Goal: Information Seeking & Learning: Learn about a topic

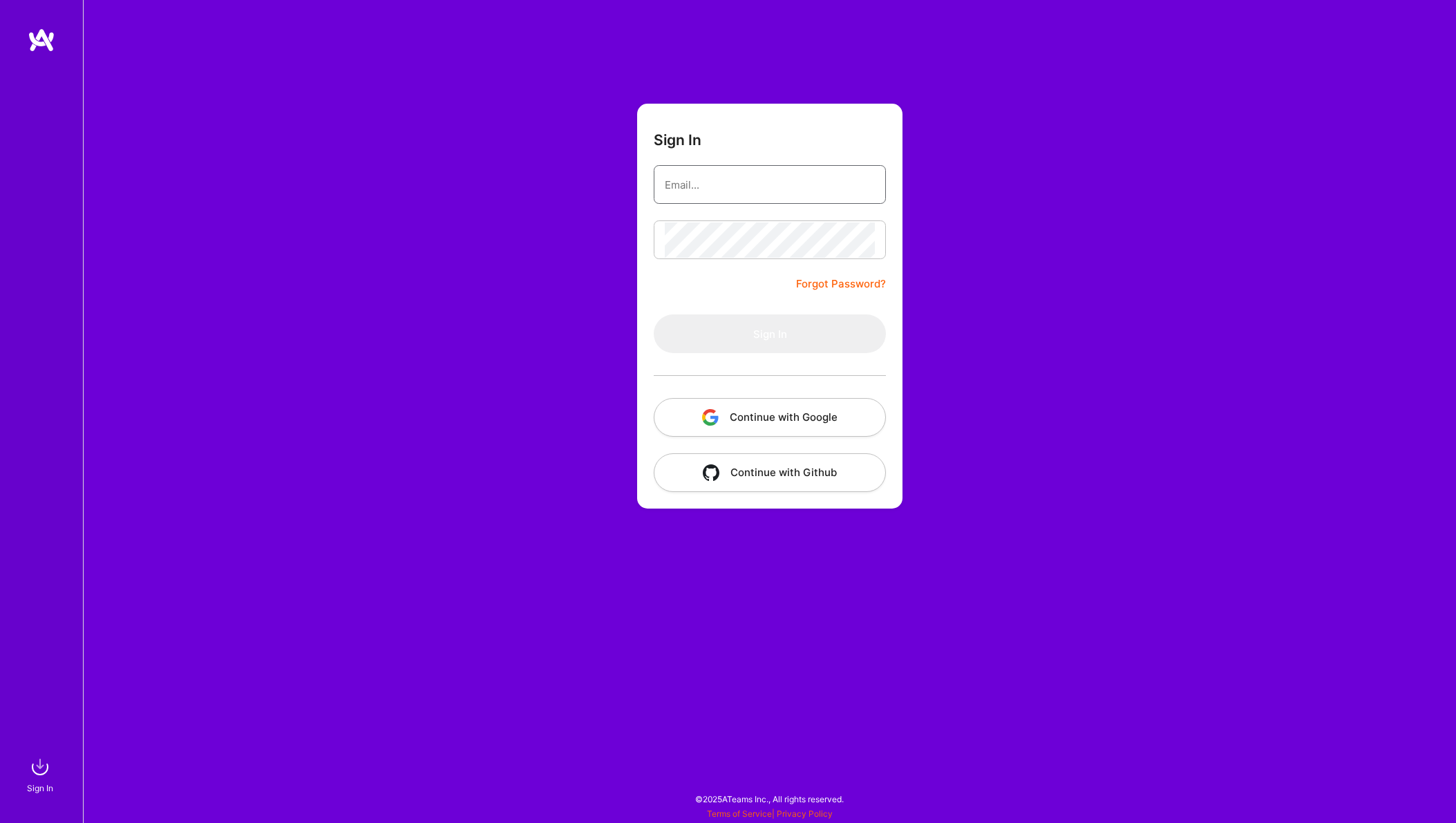
type input "[PERSON_NAME][EMAIL_ADDRESS][PERSON_NAME][DOMAIN_NAME]"
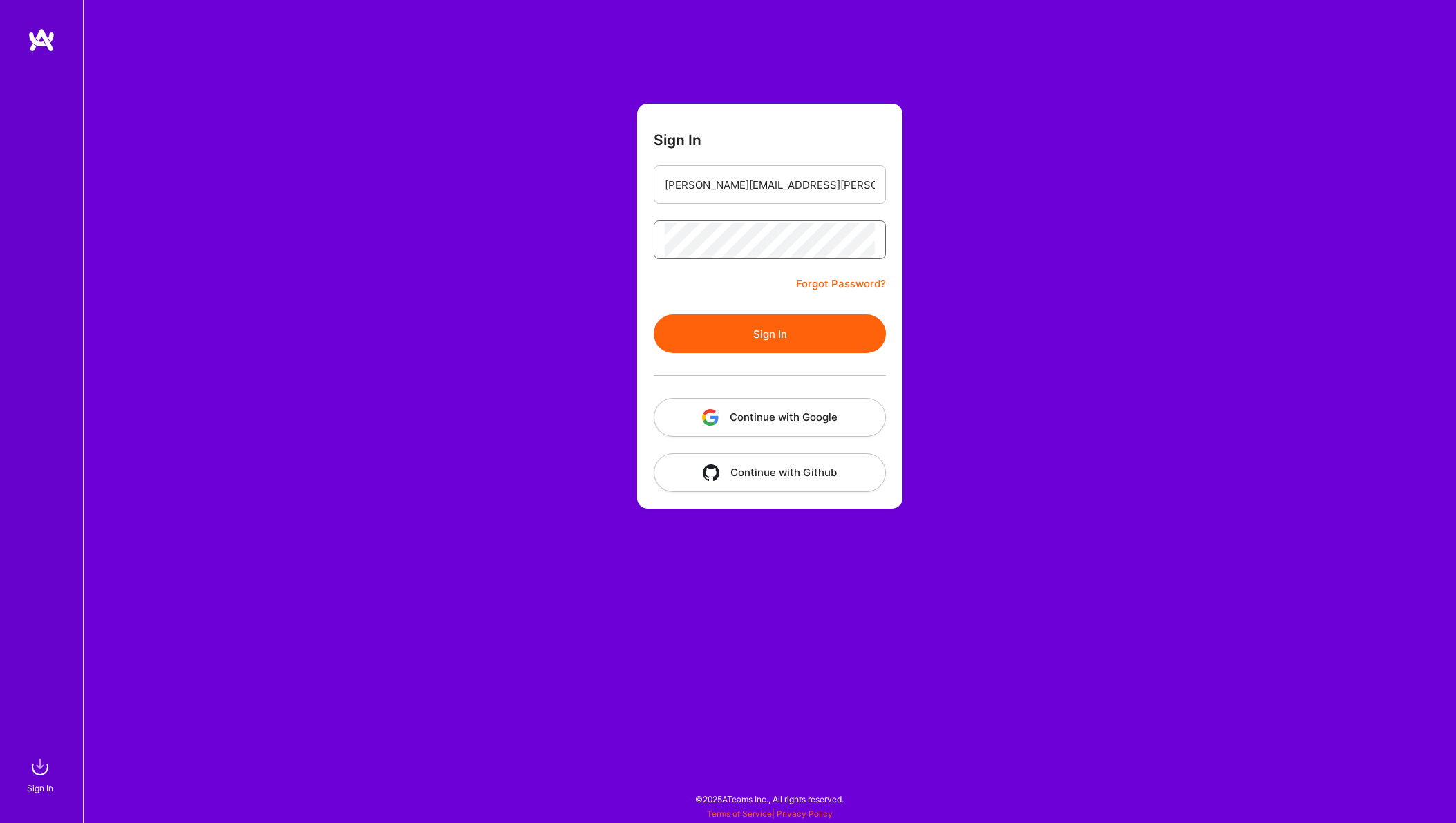
click at [805, 331] on button "Sign In" at bounding box center [770, 334] width 232 height 39
click at [814, 427] on button "Continue with Google" at bounding box center [770, 417] width 232 height 39
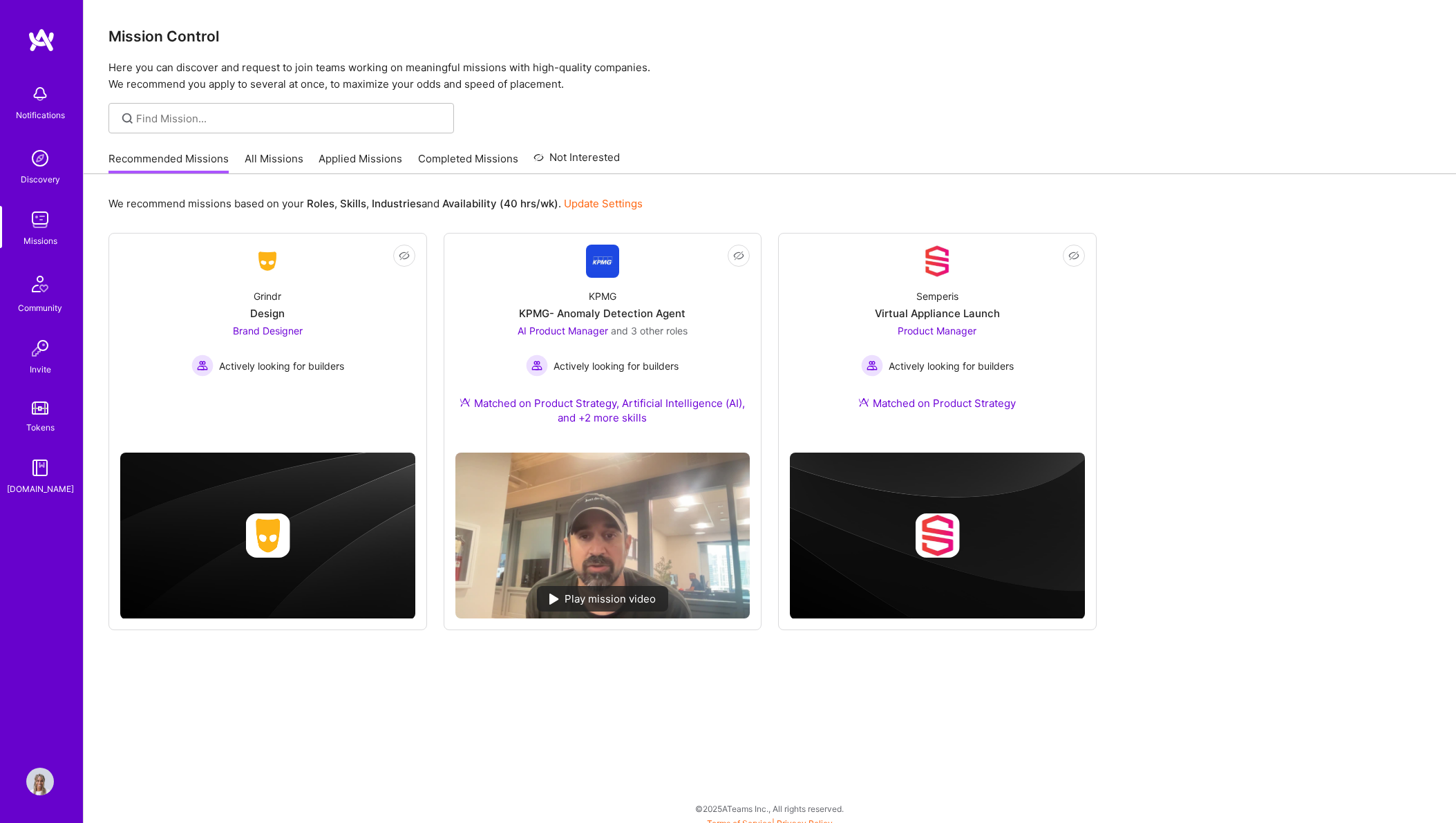
click at [44, 782] on img at bounding box center [40, 782] width 28 height 28
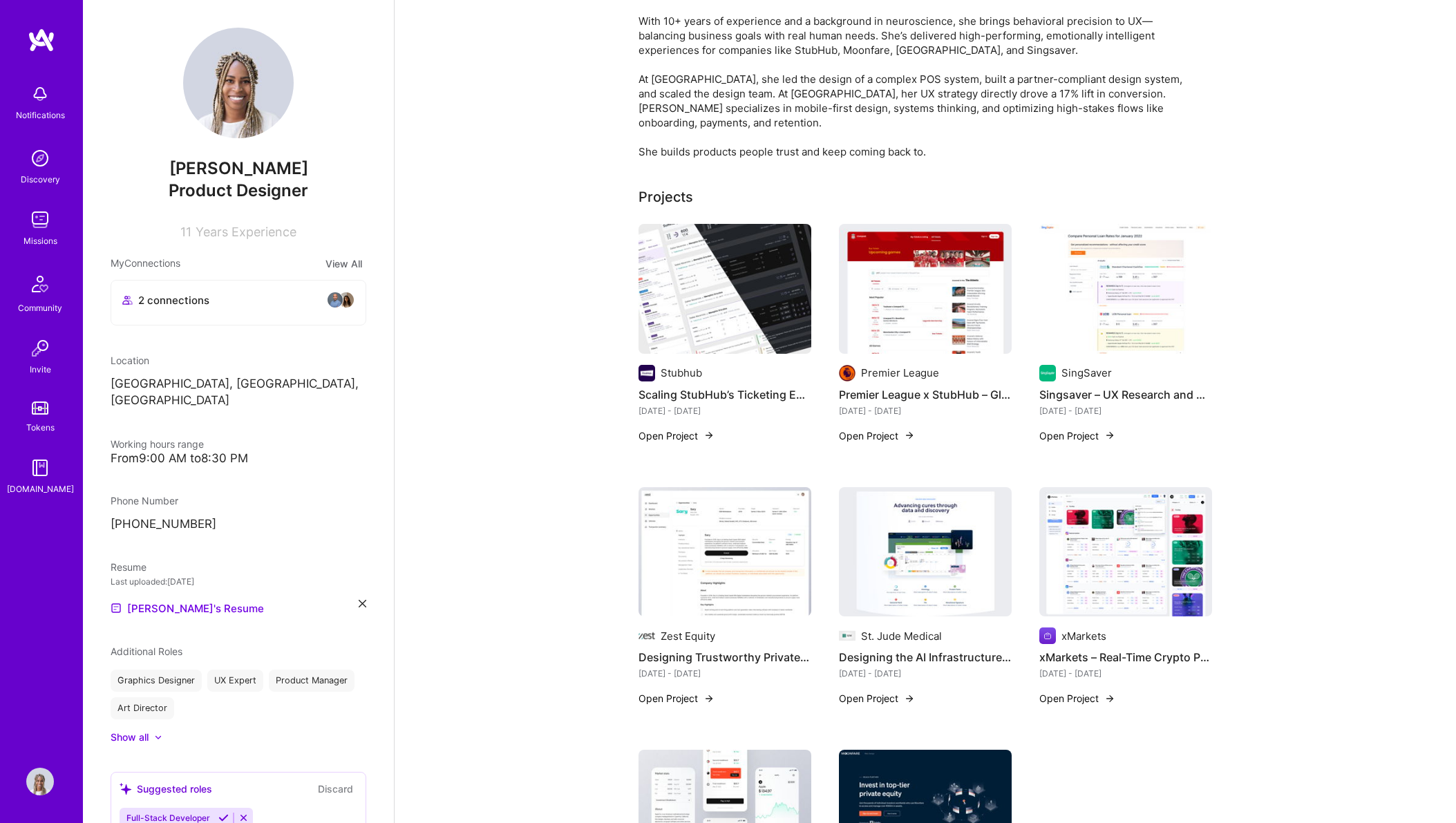
scroll to position [179, 0]
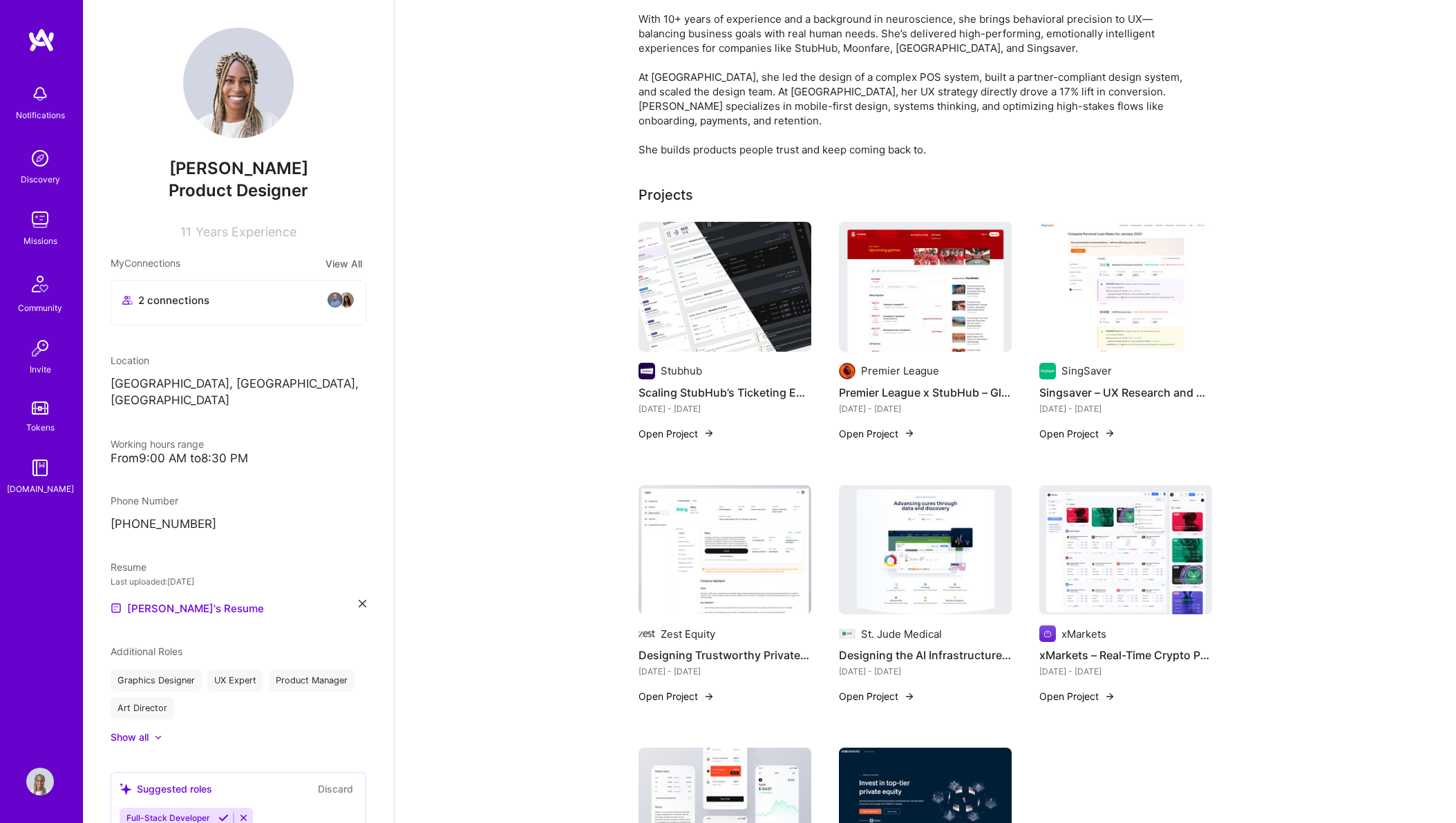
click at [930, 555] on img at bounding box center [925, 549] width 173 height 130
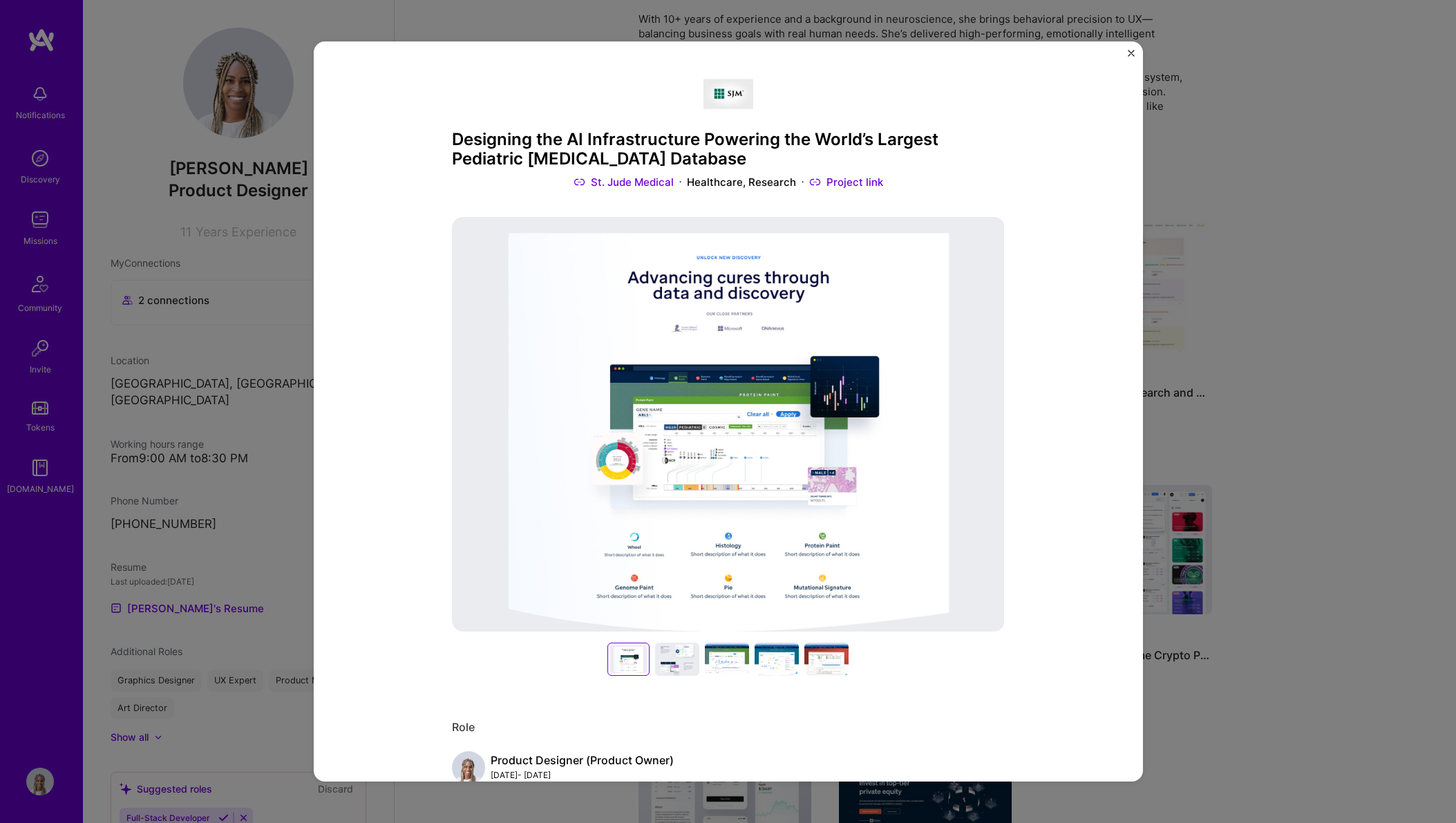
click at [656, 150] on h3 "Designing the AI Infrastructure Powering the World’s Largest Pediatric [MEDICAL…" at bounding box center [728, 150] width 553 height 40
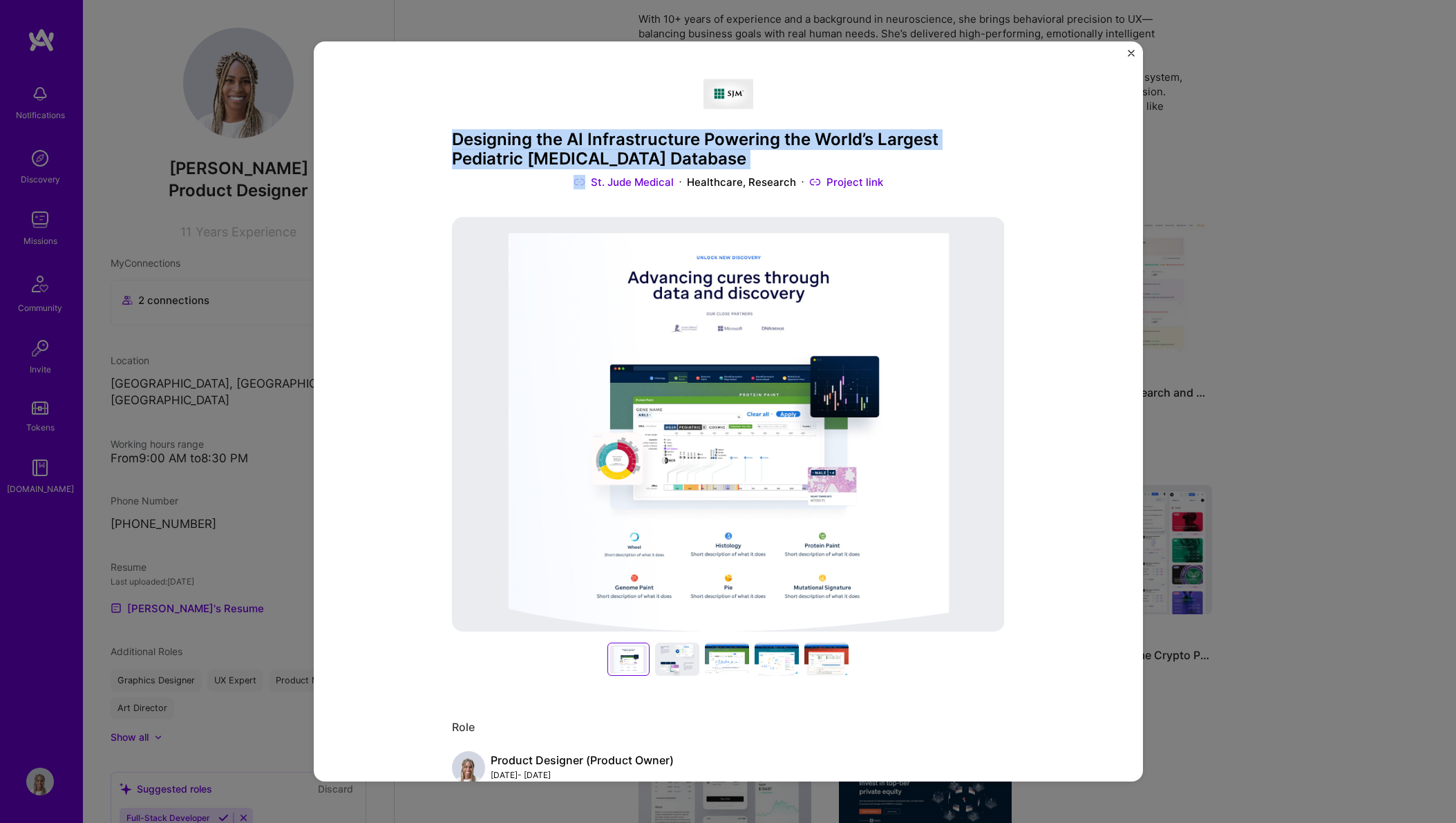
click at [803, 132] on h3 "Designing the AI Infrastructure Powering the World’s Largest Pediatric [MEDICAL…" at bounding box center [728, 150] width 553 height 40
drag, startPoint x: 673, startPoint y: 163, endPoint x: 453, endPoint y: 141, distance: 221.1
click at [453, 141] on h3 "Designing the AI Infrastructure Powering the World’s Largest Pediatric [MEDICAL…" at bounding box center [728, 150] width 553 height 40
copy h3 "Designing the AI Infrastructure Powering the World’s Largest Pediatric [MEDICAL…"
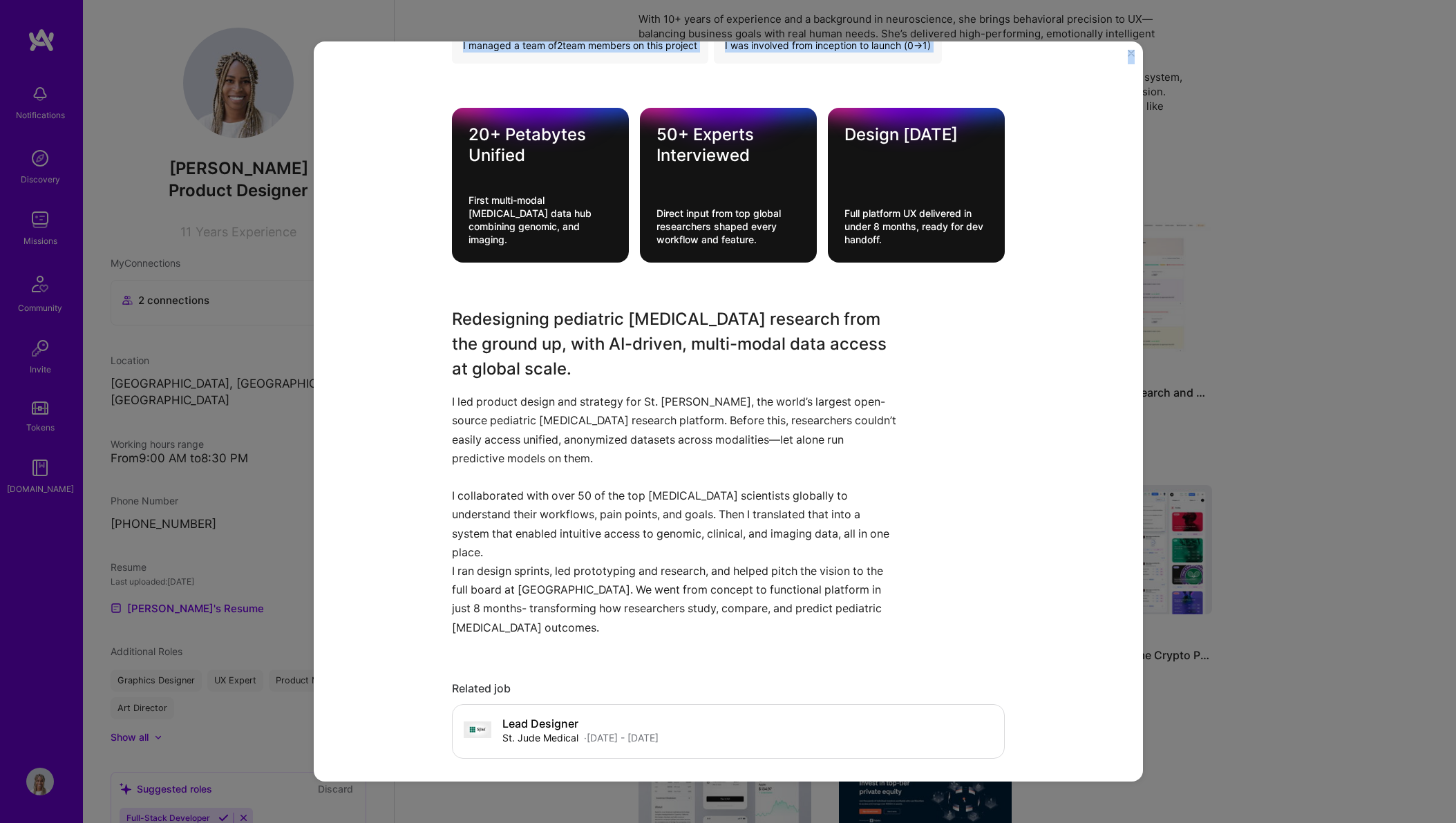
scroll to position [1171, 0]
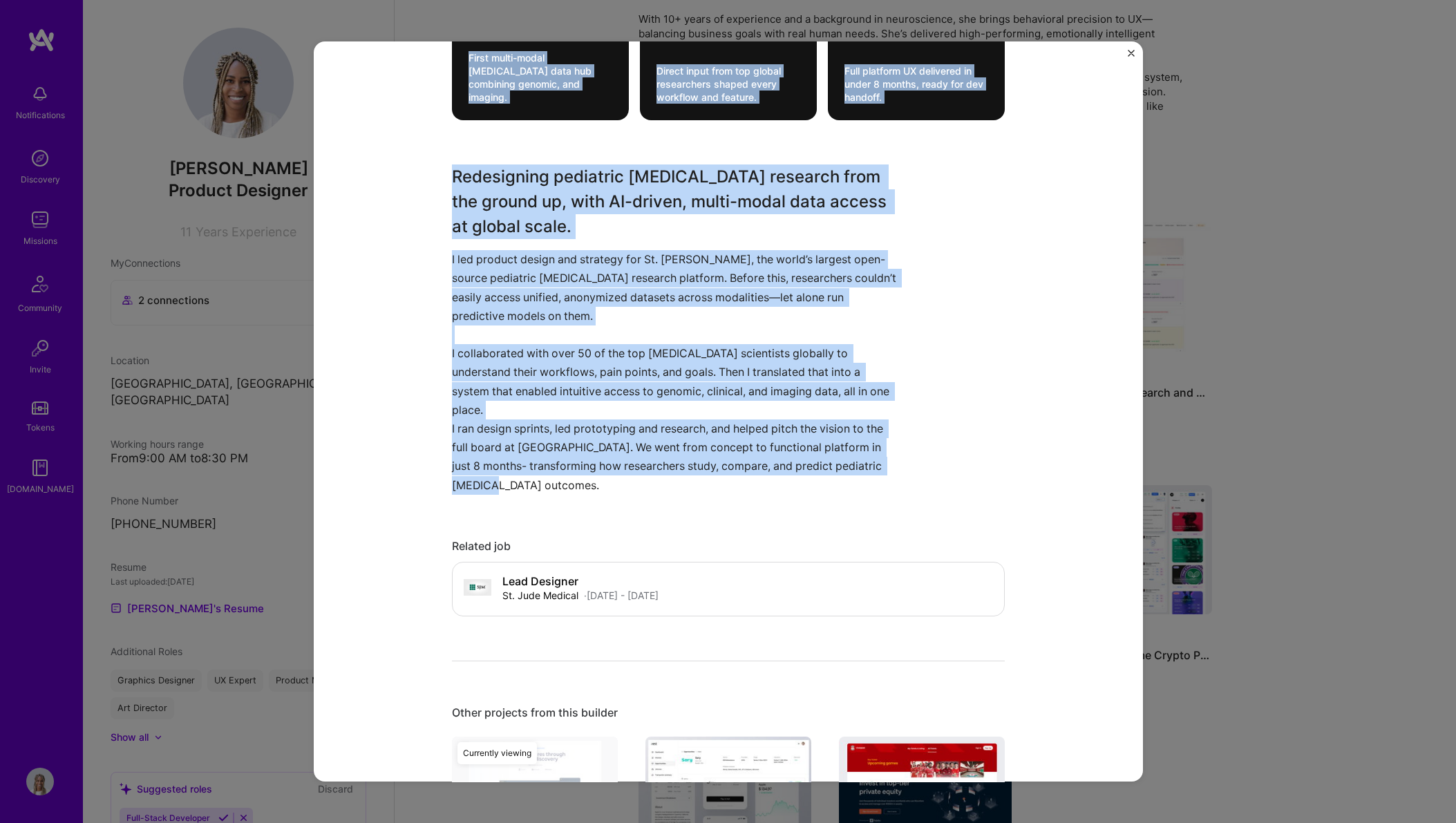
drag, startPoint x: 457, startPoint y: 282, endPoint x: 866, endPoint y: 446, distance: 440.7
click at [866, 446] on div "Designing the AI Infrastructure Powering the World’s Largest Pediatric [MEDICAL…" at bounding box center [728, 190] width 553 height 2585
copy div "71+ Loremipsu Dolorsi Ametc adipi-elits doeius temp inc utlaboree dolorem, ali …"
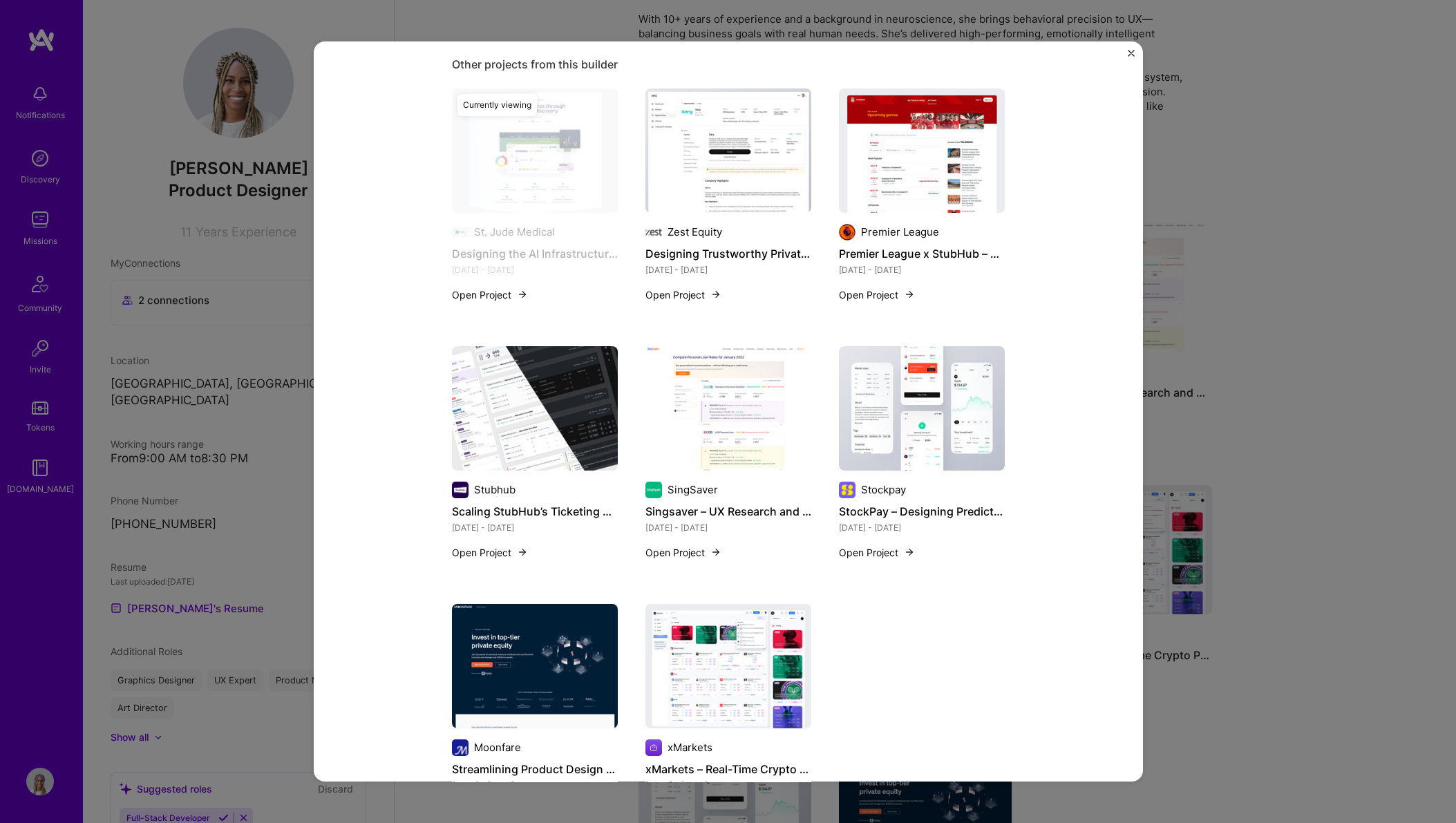
scroll to position [1838, 0]
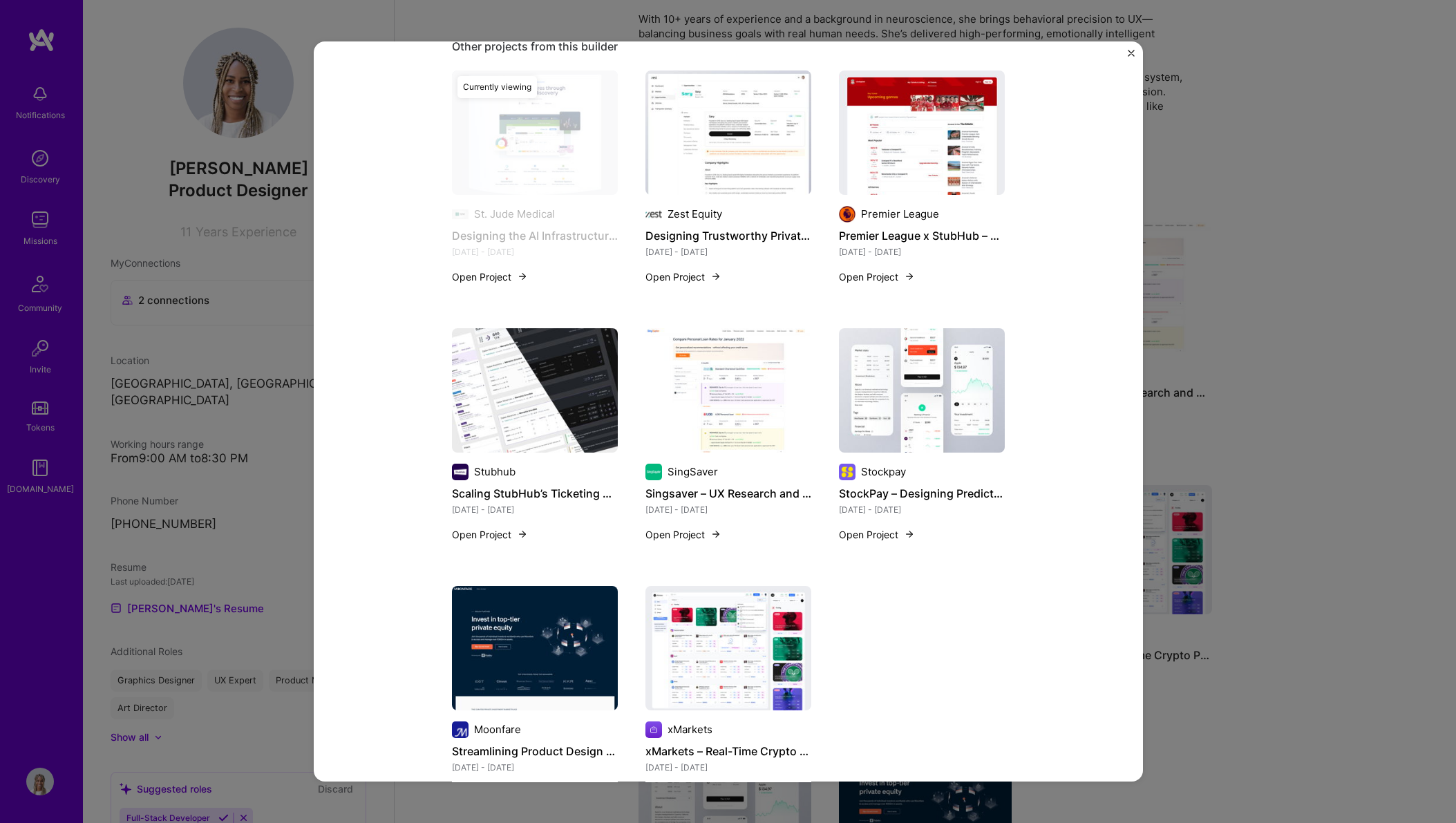
click at [929, 154] on img at bounding box center [922, 133] width 166 height 124
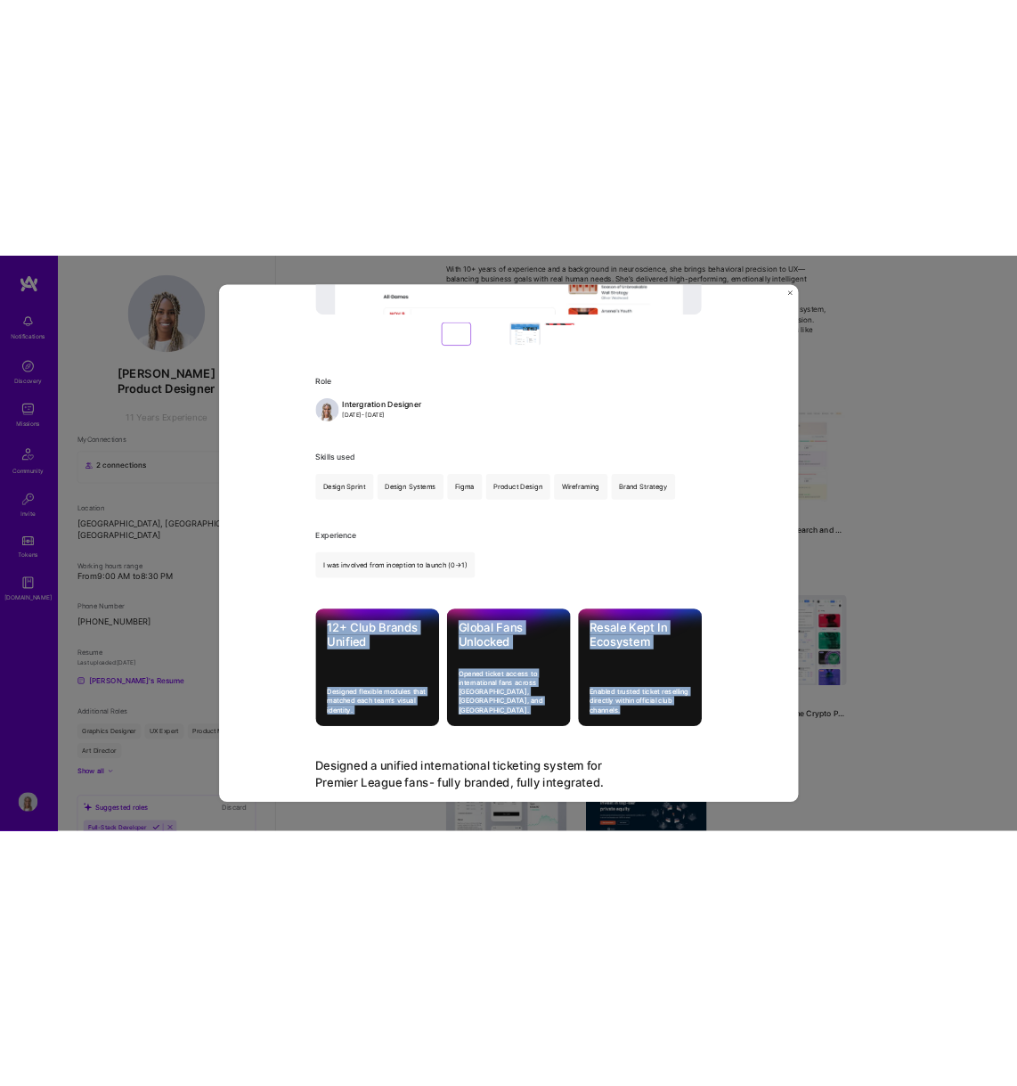
scroll to position [1170, 0]
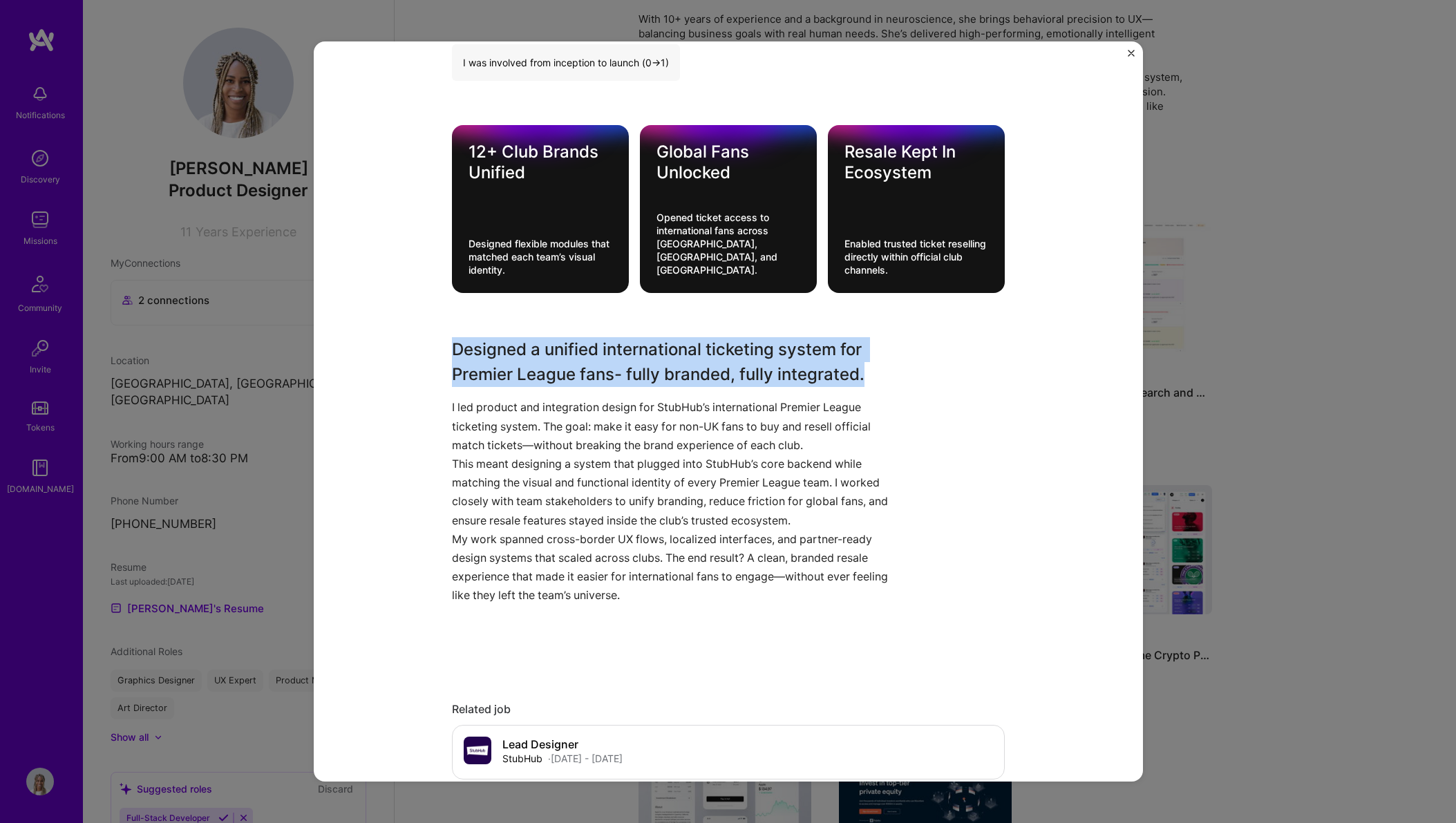
drag, startPoint x: 455, startPoint y: 325, endPoint x: 922, endPoint y: 344, distance: 467.4
click at [922, 344] on div "Designed a unified international ticketing system for Premier League fans- full…" at bounding box center [728, 497] width 553 height 320
copy h3 "Designed a unified international ticketing system for Premier League fans- full…"
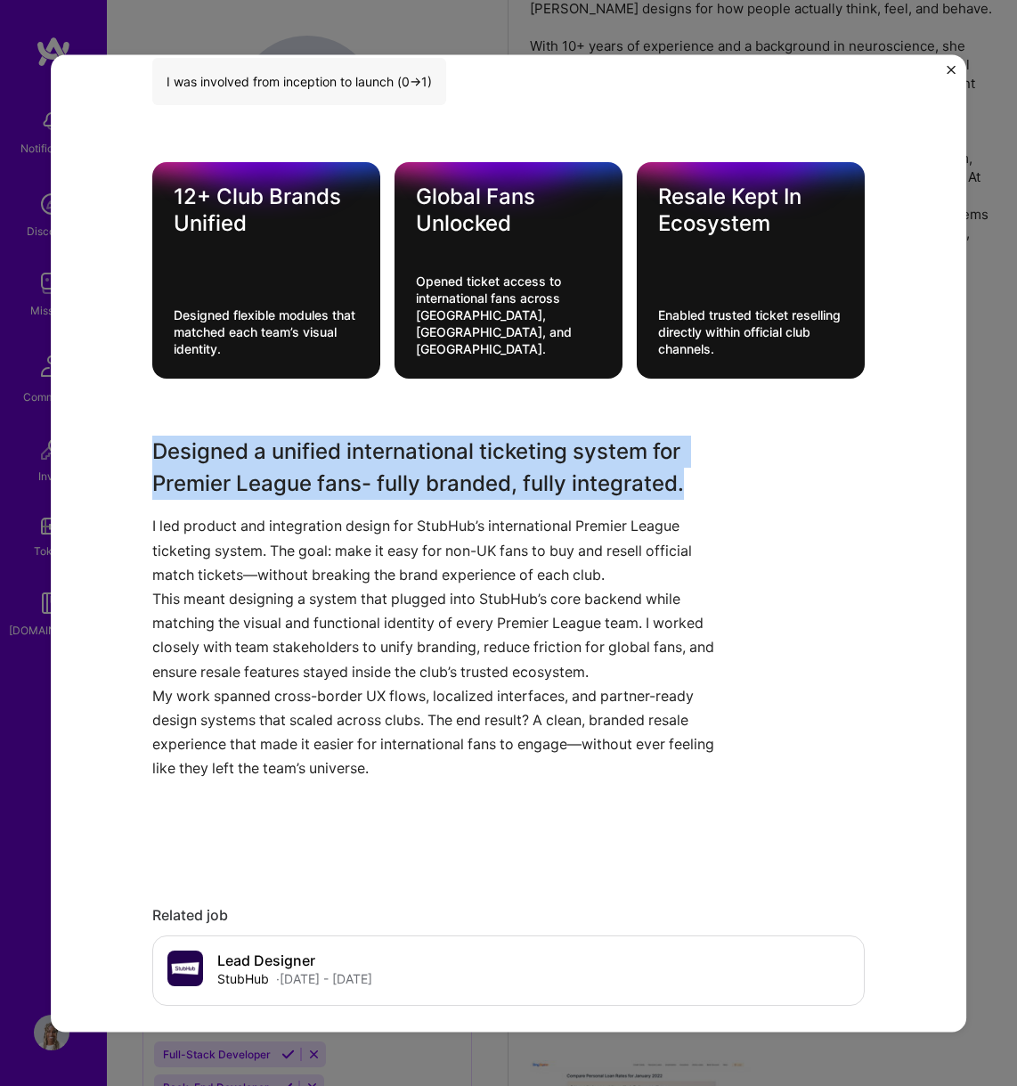
click at [218, 523] on p "I led product and integration design for StubHub’s international Premier League…" at bounding box center [441, 551] width 579 height 73
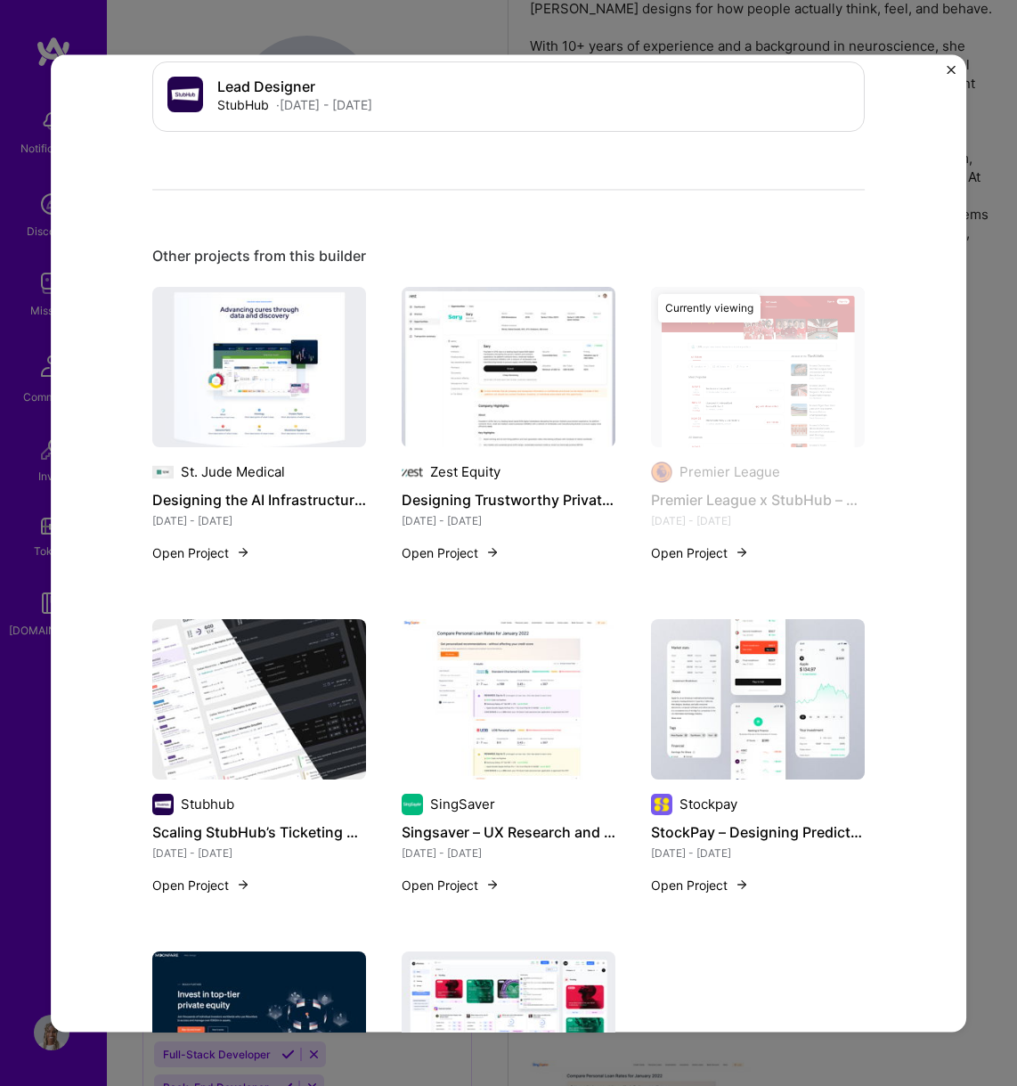
scroll to position [2063, 0]
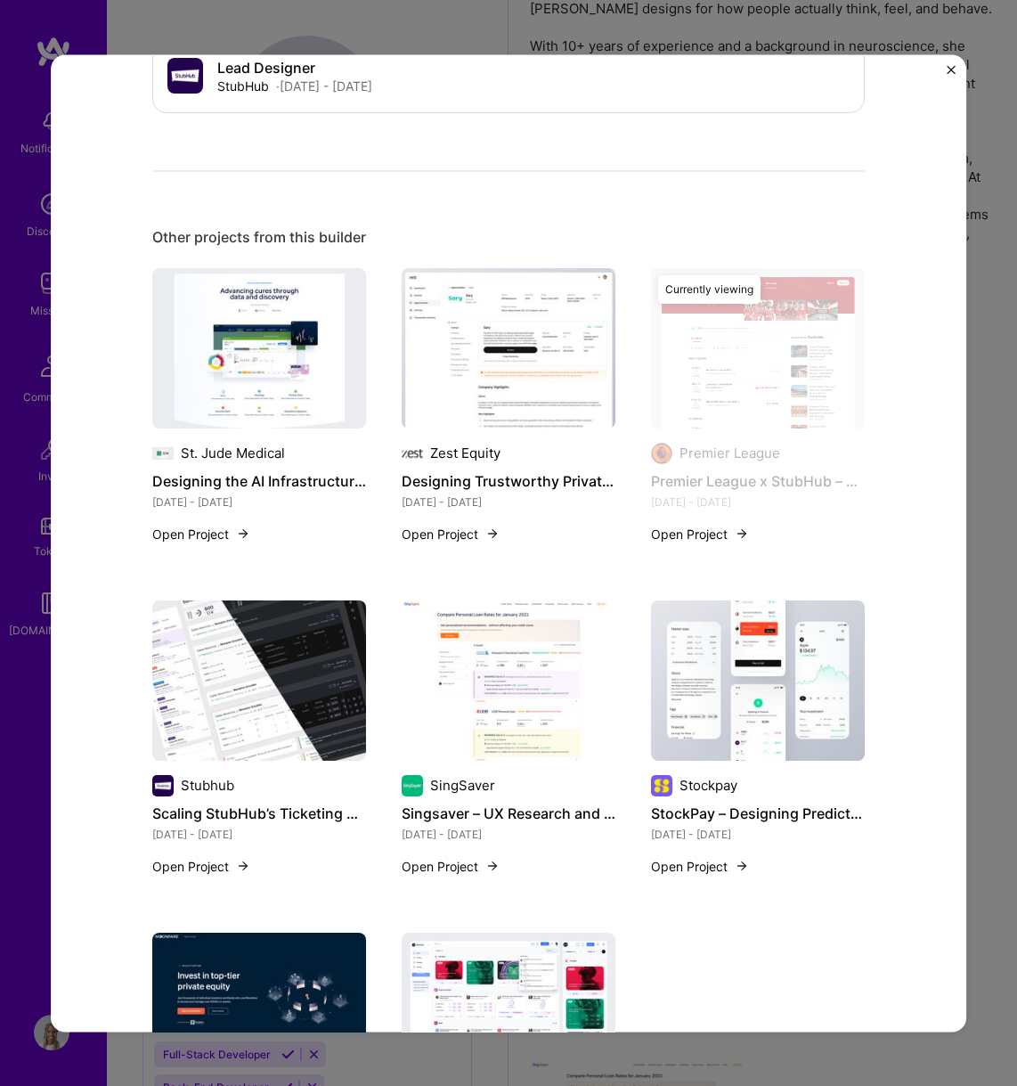
click at [534, 677] on img at bounding box center [509, 680] width 214 height 160
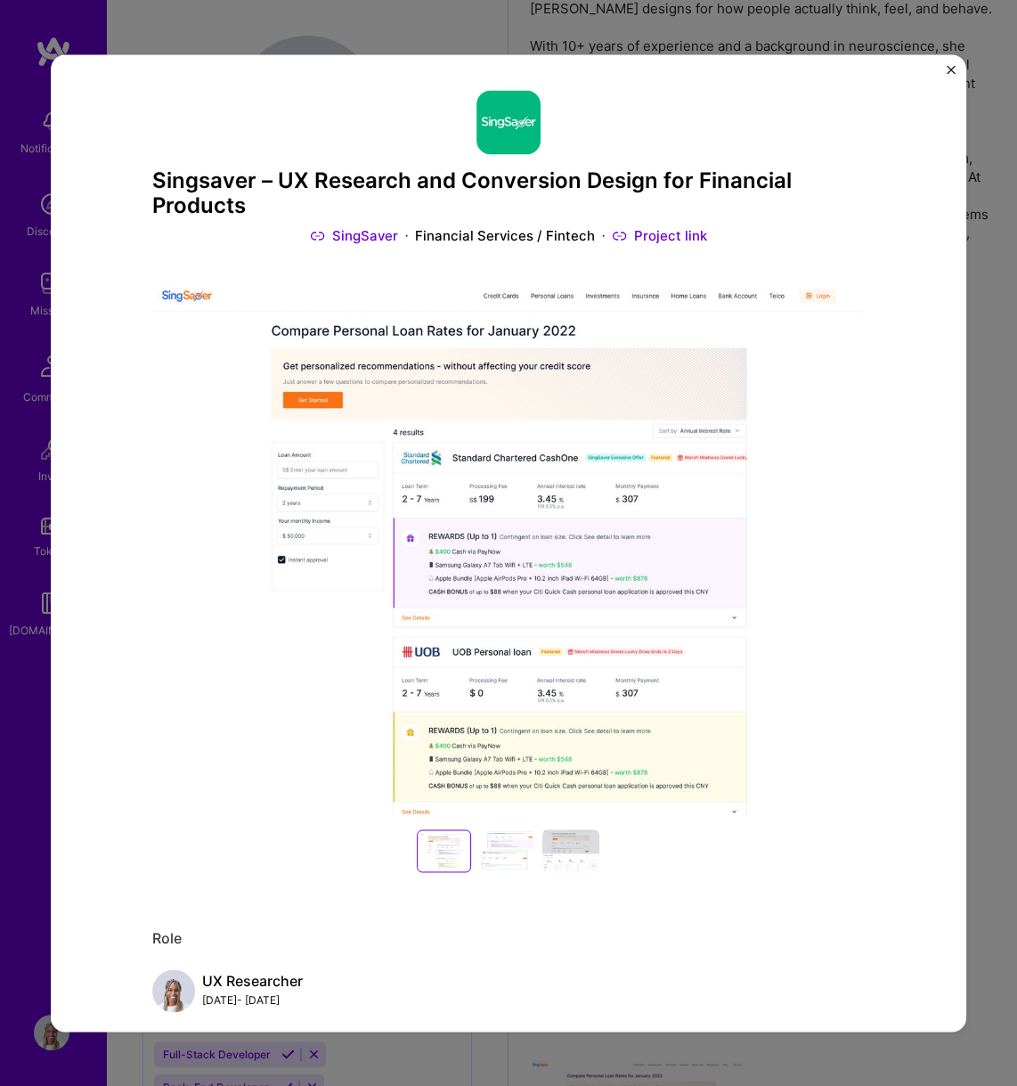
click at [165, 194] on h3 "Singsaver – UX Research and Conversion Design for Financial Products" at bounding box center [508, 194] width 713 height 52
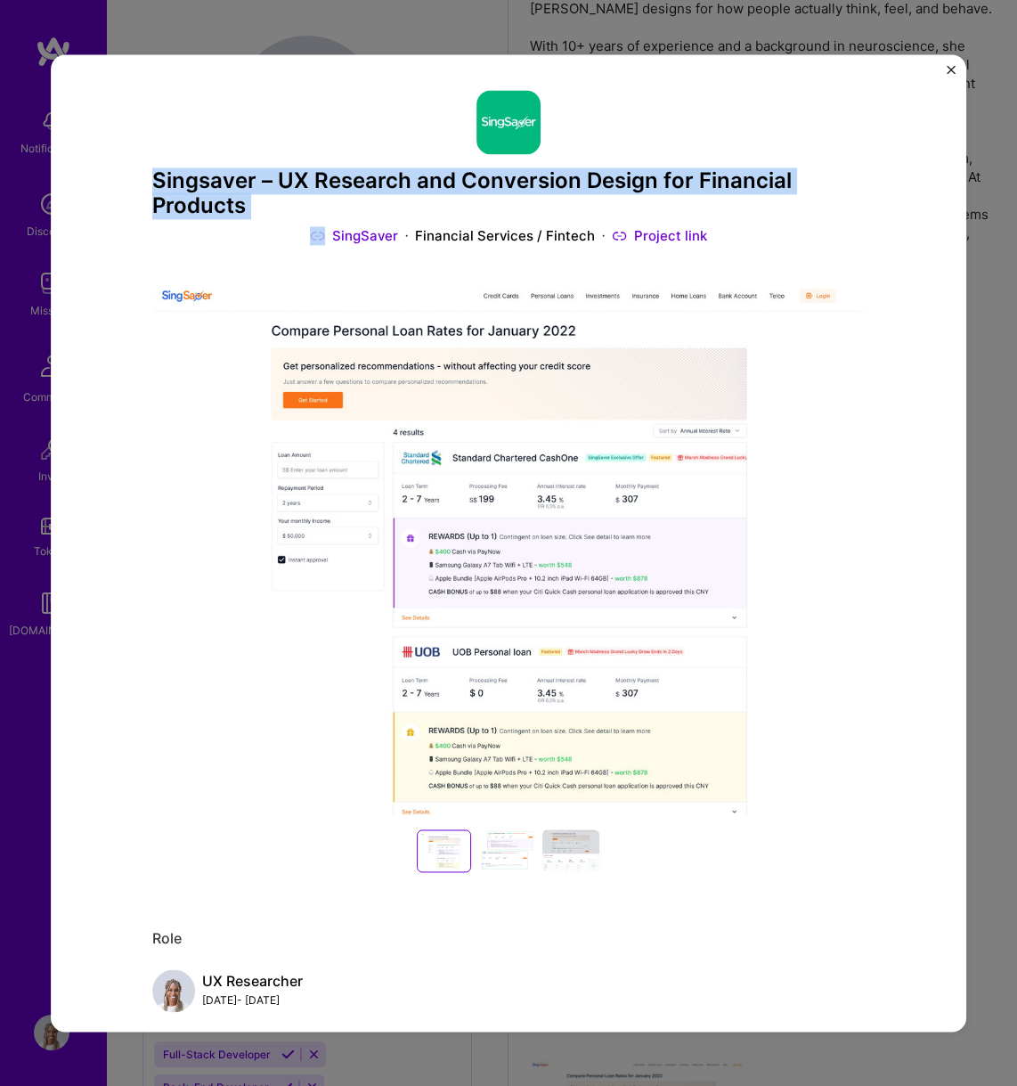
copy h3 "Singsaver – UX Research and Conversion Design for Financial Products"
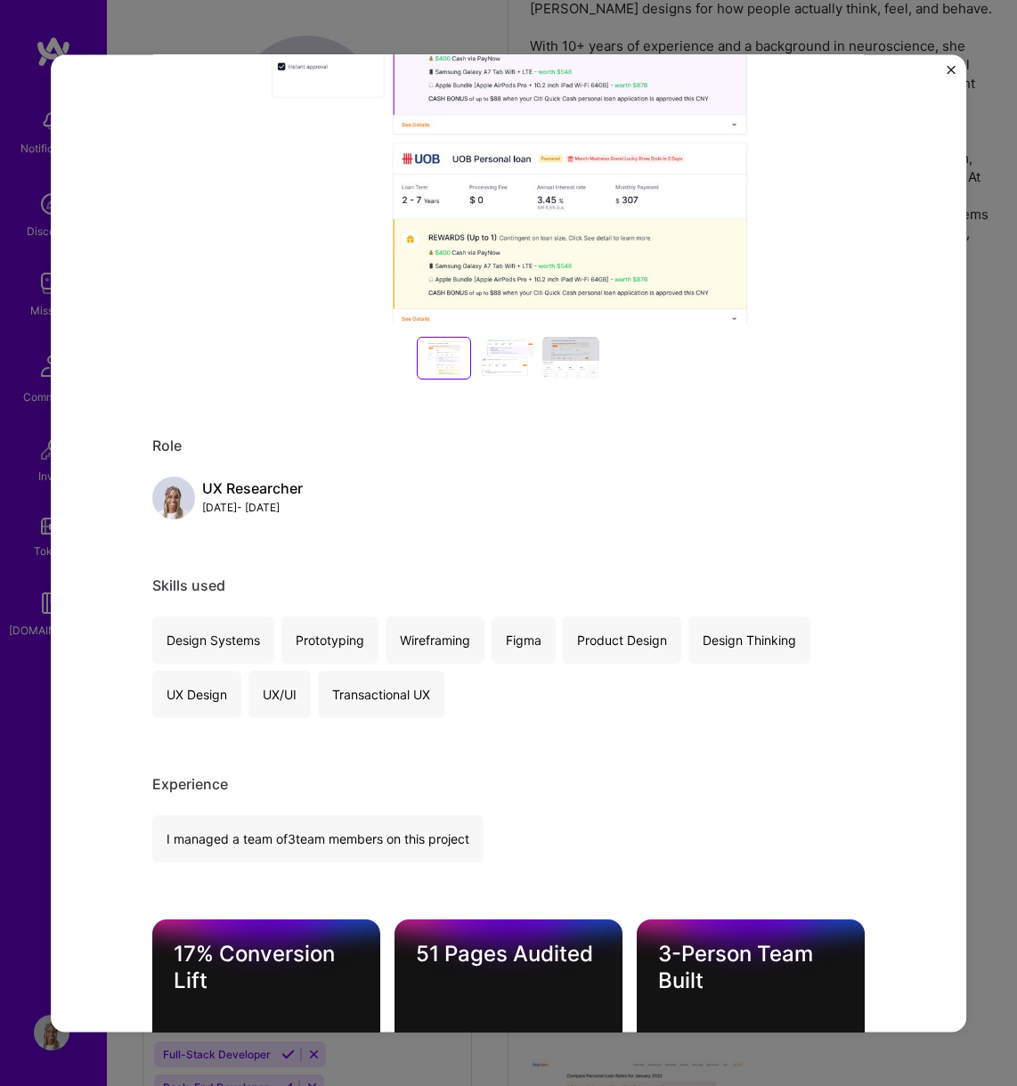
scroll to position [840, 0]
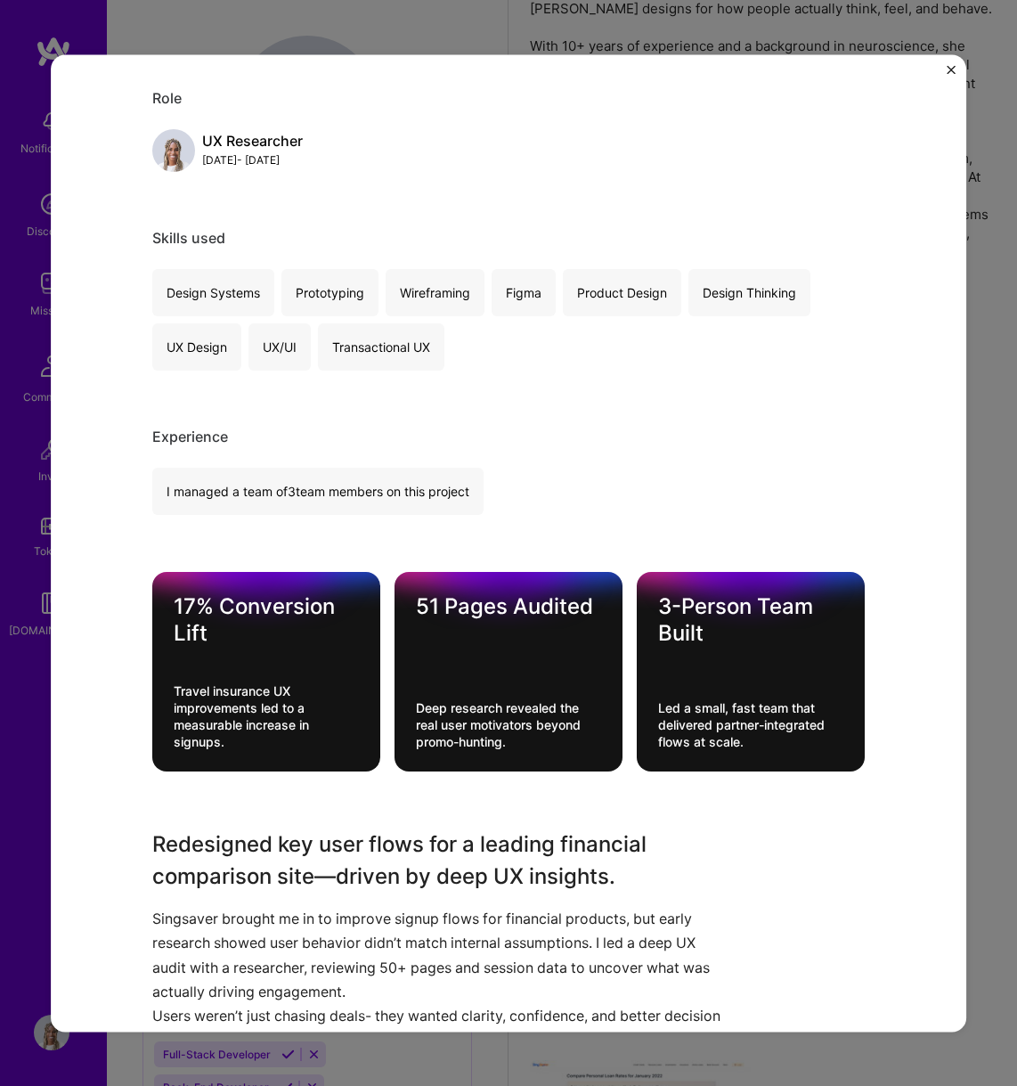
copy h3 "Singsaver – UX Research and Conversion Design for Financial Products"
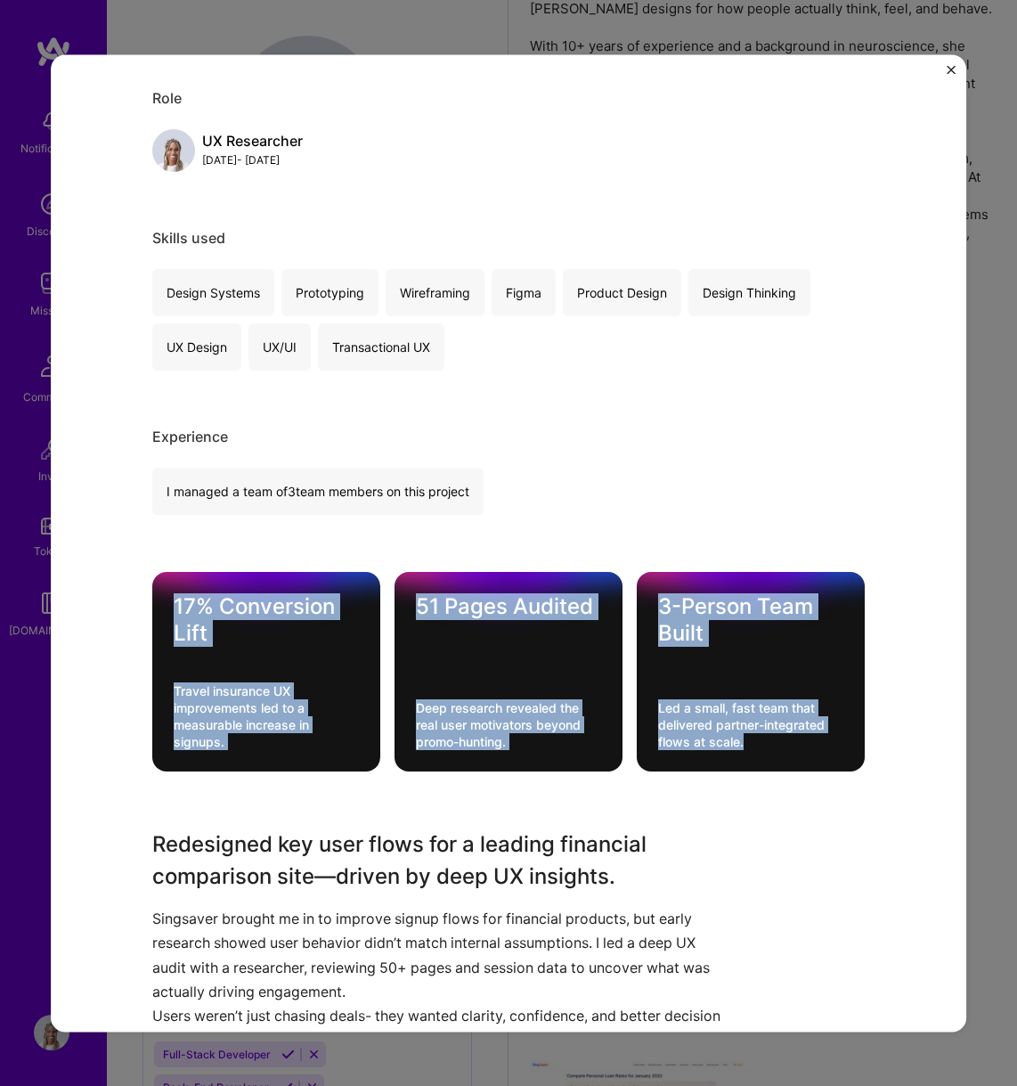
drag, startPoint x: 175, startPoint y: 604, endPoint x: 779, endPoint y: 734, distance: 617.9
click at [782, 738] on div "17% Conversion Lift Travel insurance UX improvements led to a measurable increa…" at bounding box center [508, 673] width 713 height 200
copy div "17% Conversion Lift Travel insurance UX improvements led to a measurable increa…"
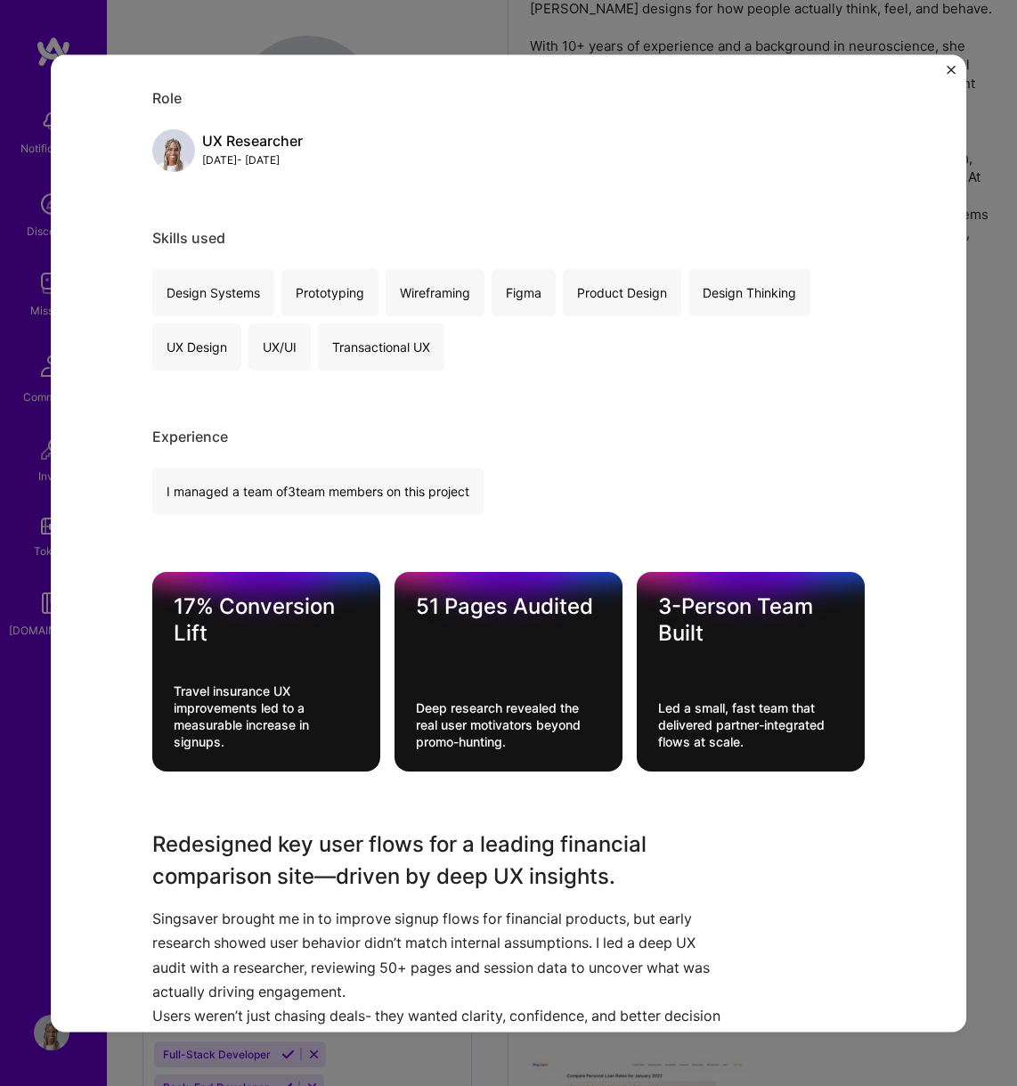
click at [345, 799] on div "Singsaver – UX Research and Conversion Design for Financial Products SingSaver …" at bounding box center [508, 758] width 713 height 3017
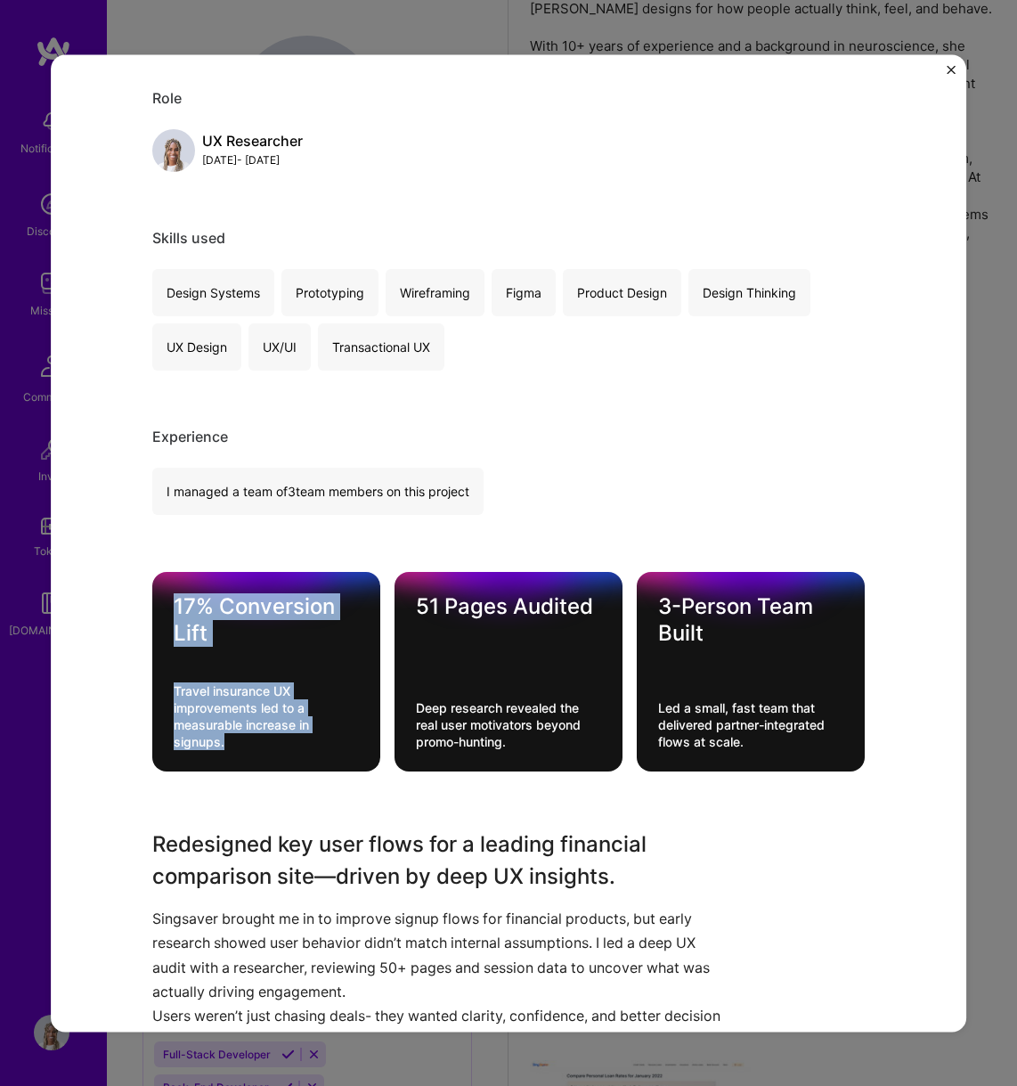
drag, startPoint x: 282, startPoint y: 743, endPoint x: 156, endPoint y: 561, distance: 221.4
click at [156, 561] on div "Singsaver – UX Research and Conversion Design for Financial Products SingSaver …" at bounding box center [508, 758] width 713 height 3017
copy div "17% Conversion Lift Travel insurance UX improvements led to a measurable increa…"
click at [954, 68] on img "Close" at bounding box center [951, 69] width 9 height 9
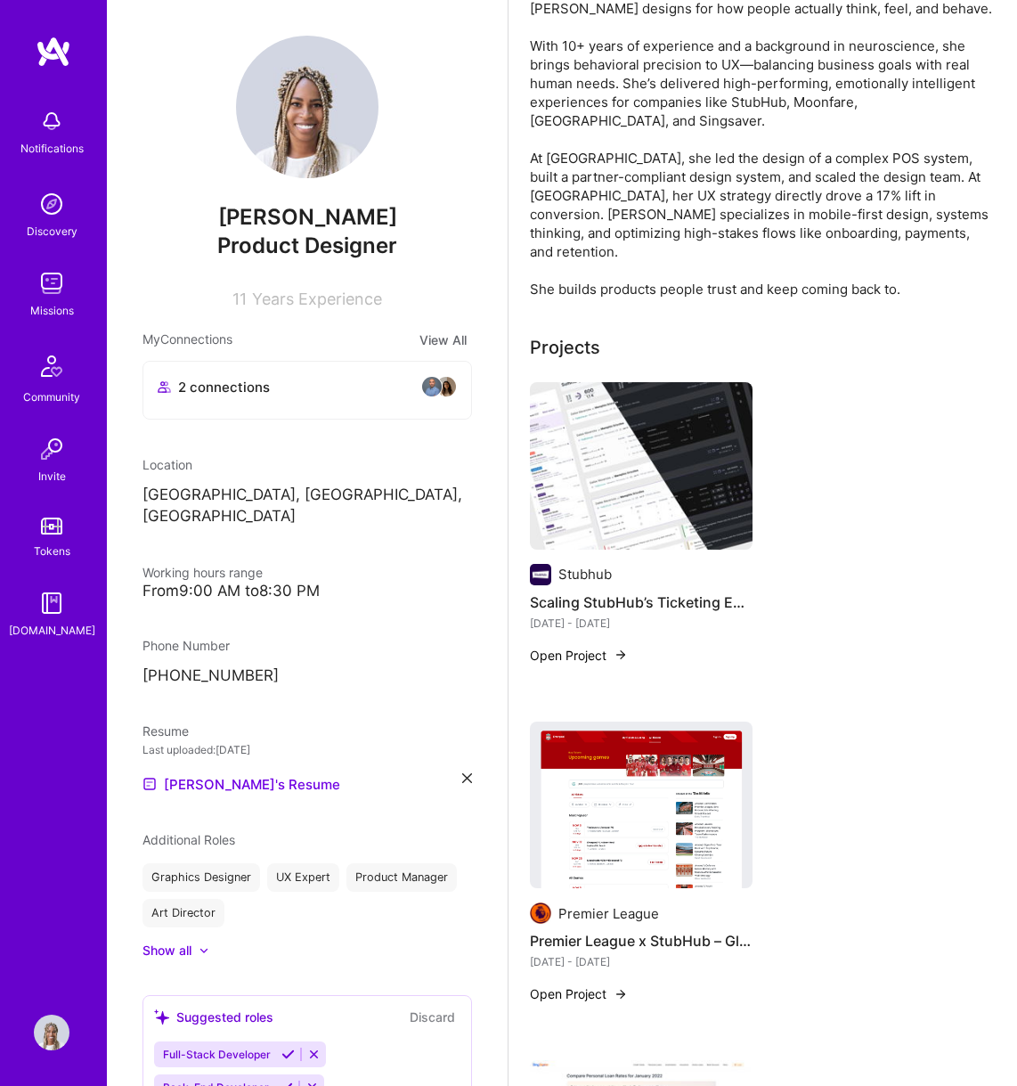
click at [654, 776] on img at bounding box center [641, 805] width 223 height 167
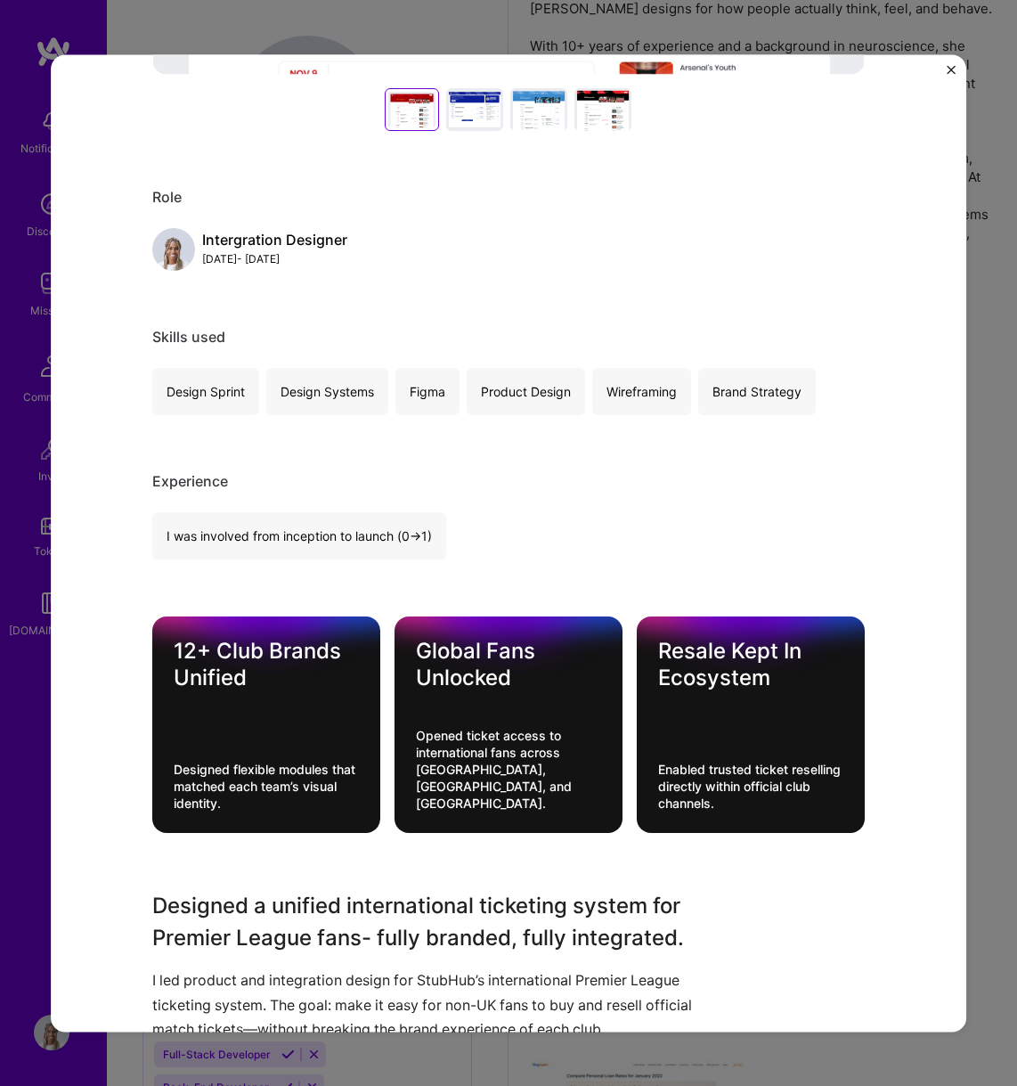
scroll to position [719, 0]
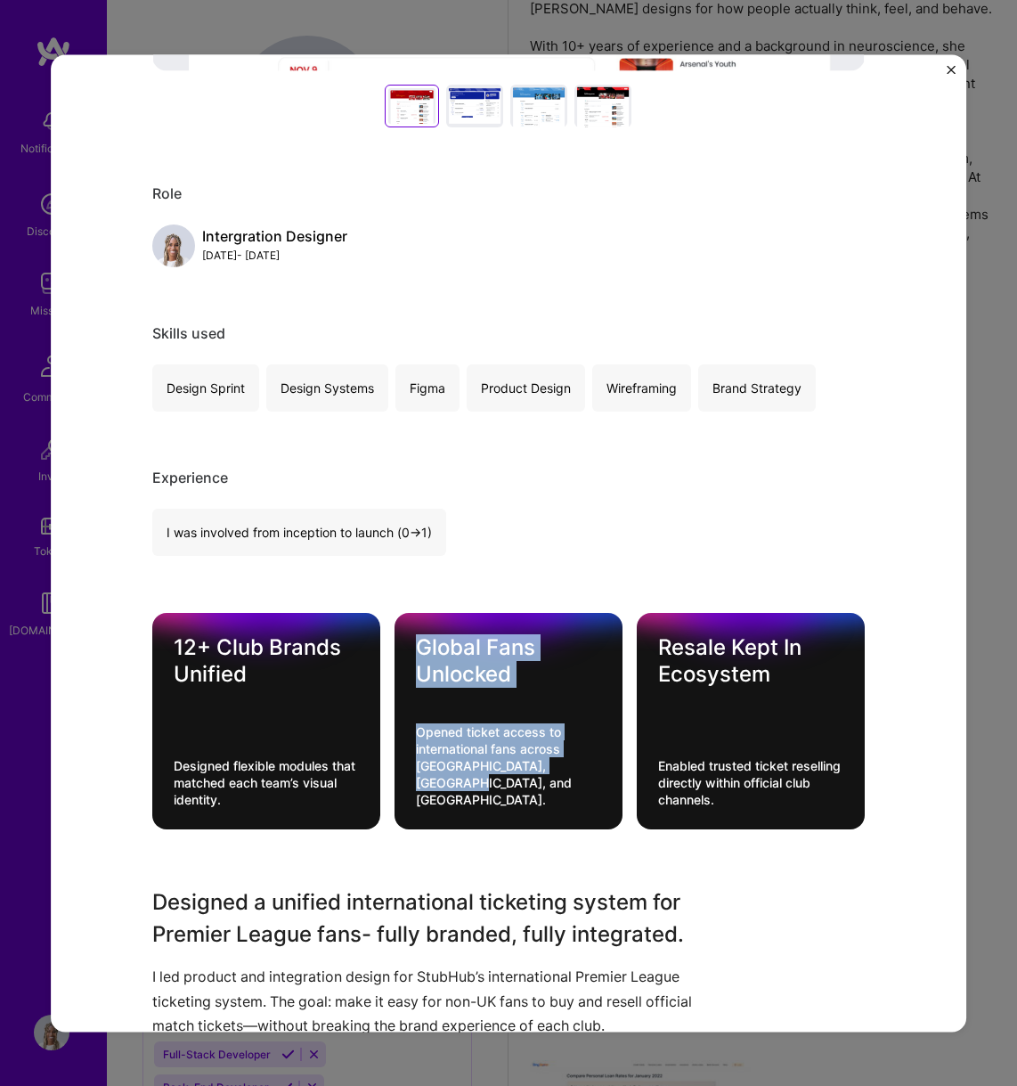
drag, startPoint x: 416, startPoint y: 633, endPoint x: 593, endPoint y: 787, distance: 234.9
click at [593, 787] on div "Global Fans Unlocked Opened ticket access to international fans across [GEOGRAP…" at bounding box center [509, 722] width 228 height 216
copy div "Global Fans Unlocked Opened ticket access to international fans across [GEOGRAP…"
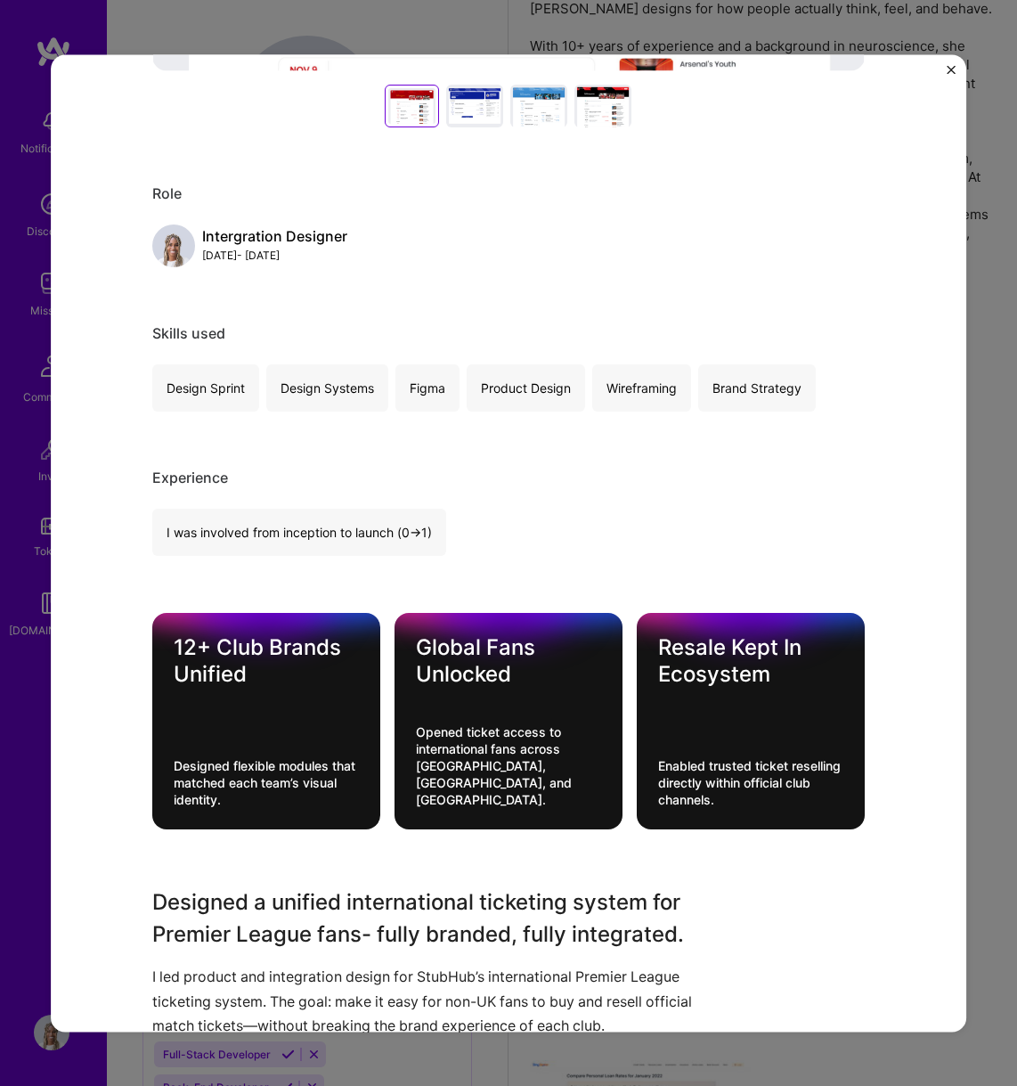
click at [983, 217] on div "Premier League x StubHub – Global Fan Ticketing Platform Premier League Sports,…" at bounding box center [508, 543] width 1017 height 1086
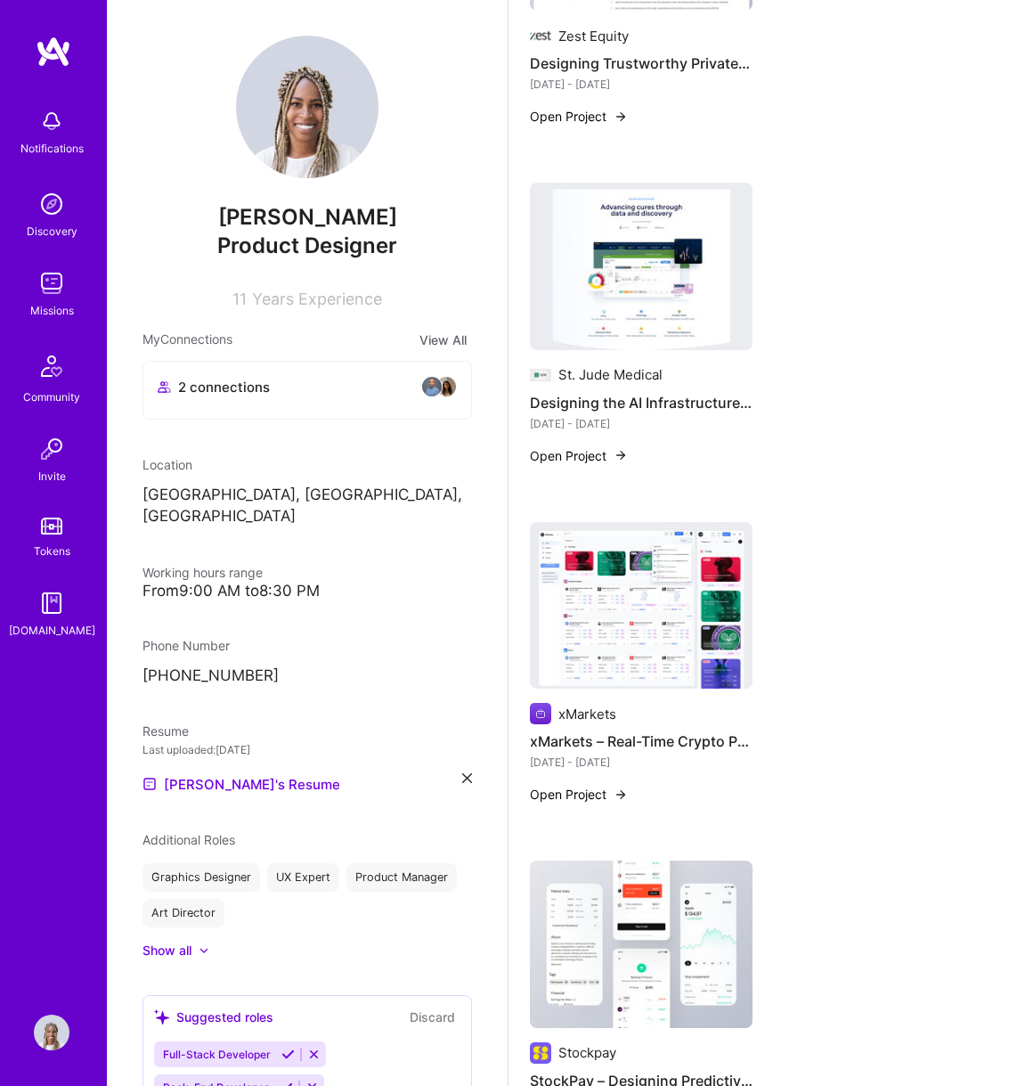
scroll to position [1811, 0]
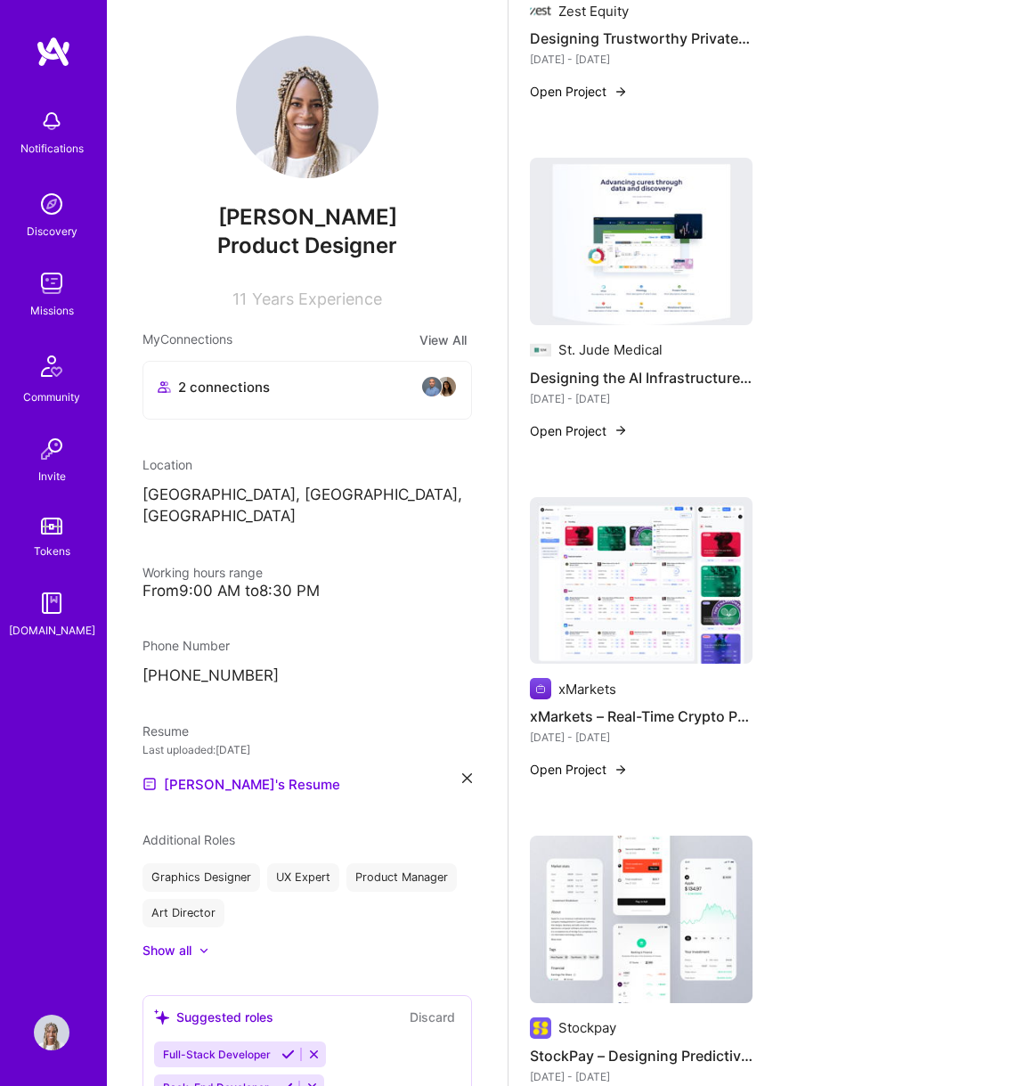
click at [641, 584] on img at bounding box center [641, 580] width 223 height 167
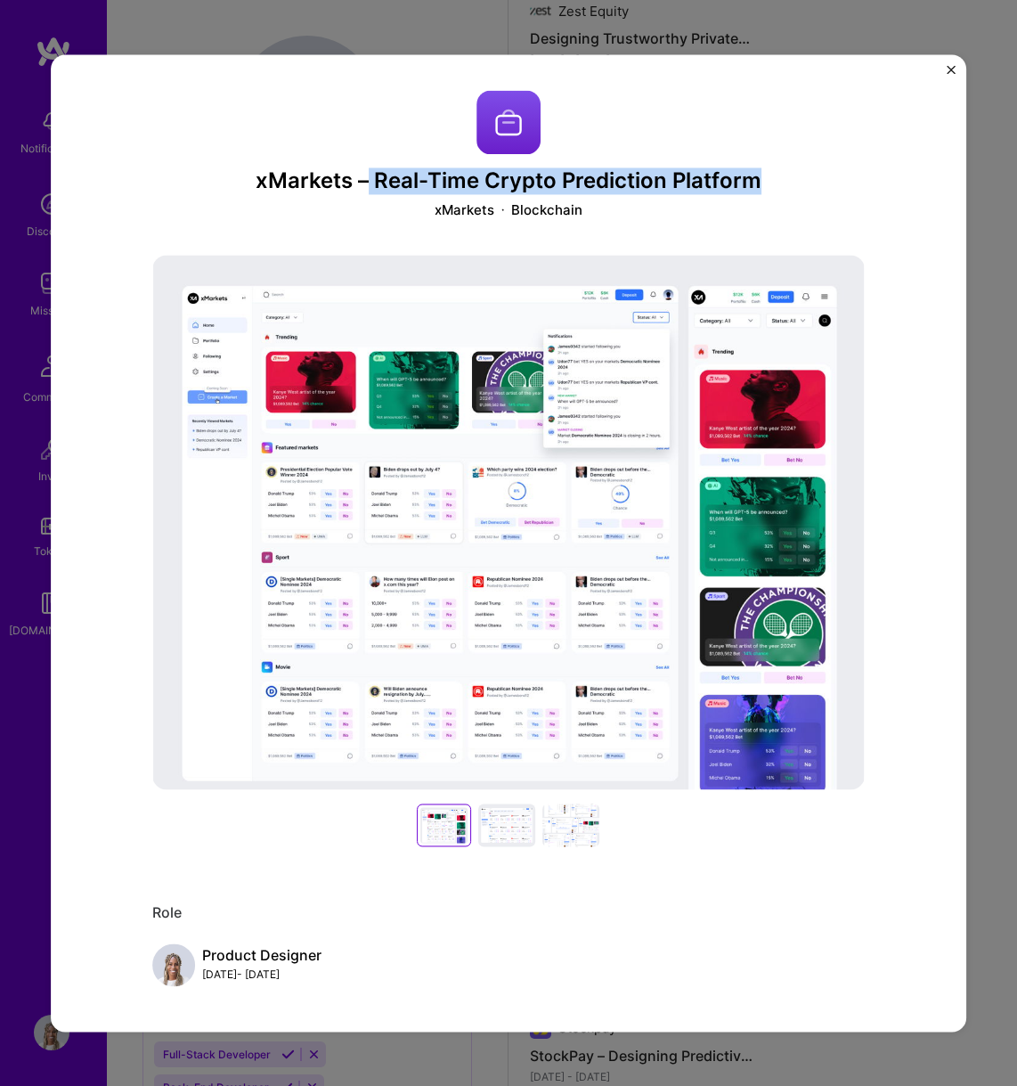
drag, startPoint x: 370, startPoint y: 178, endPoint x: 842, endPoint y: 178, distance: 472.2
click at [842, 178] on h3 "xMarkets – Real-Time Crypto Prediction Platform" at bounding box center [508, 181] width 713 height 26
copy h3 "Real-Time Crypto Prediction Platform"
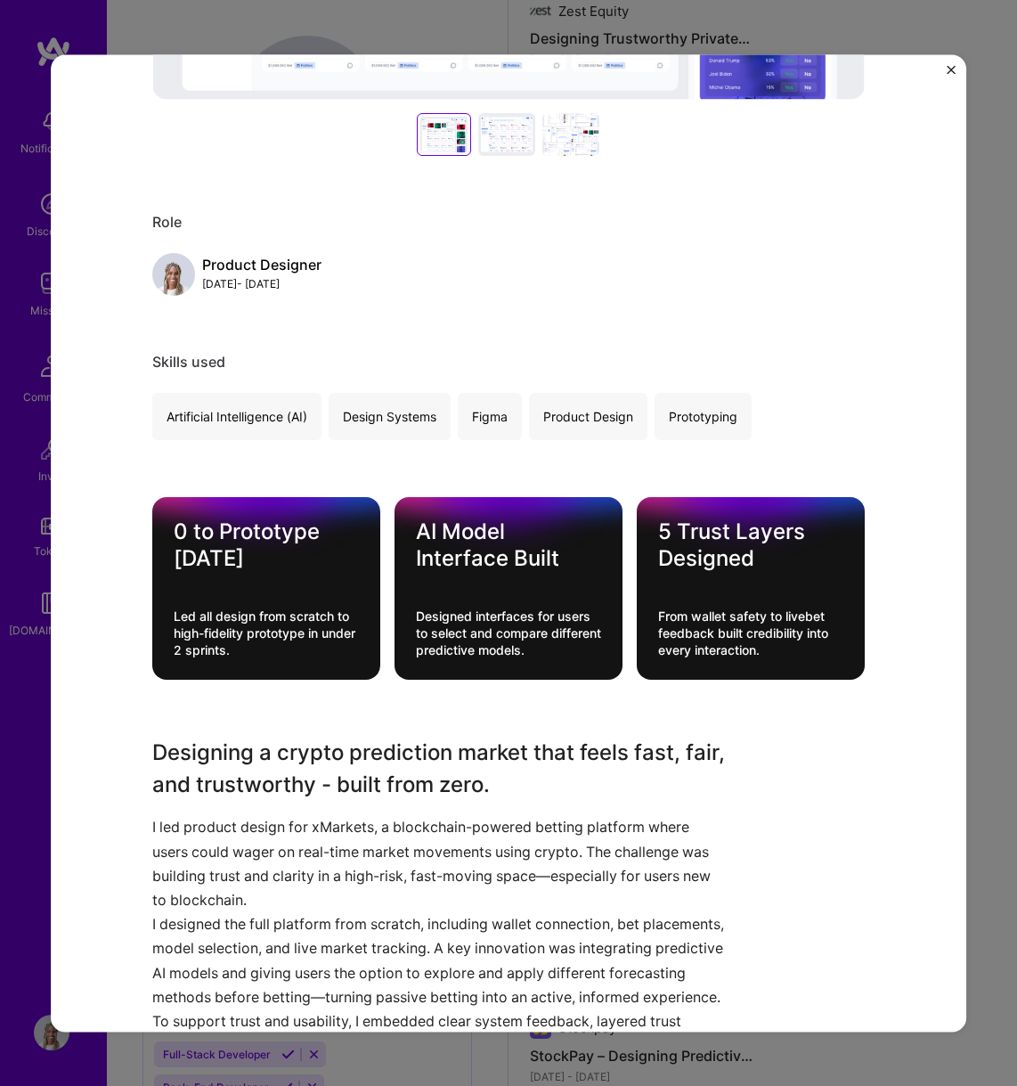
scroll to position [772, 0]
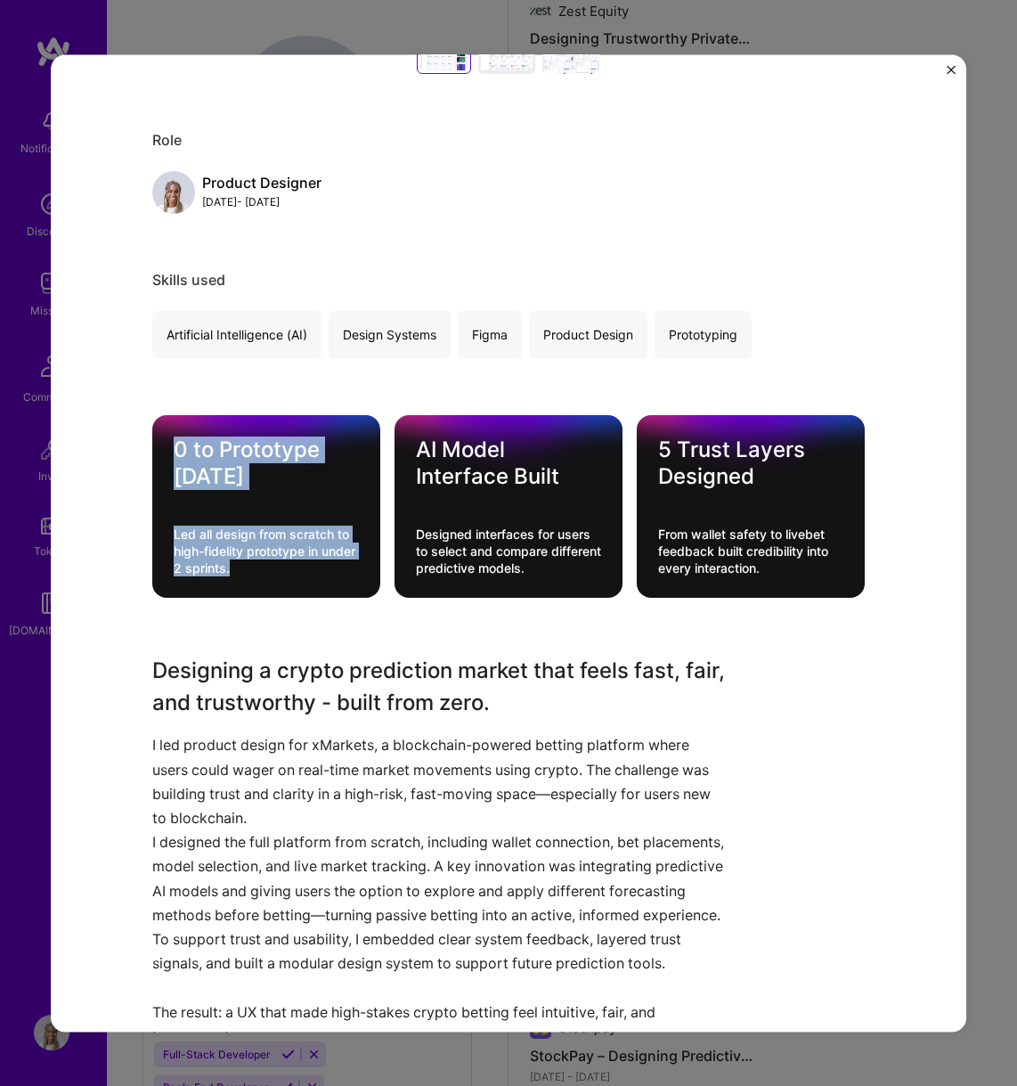
drag, startPoint x: 175, startPoint y: 445, endPoint x: 323, endPoint y: 566, distance: 190.6
click at [323, 566] on div "0 to Prototype [DATE] Led all design from scratch to high-fidelity prototype in…" at bounding box center [266, 507] width 228 height 183
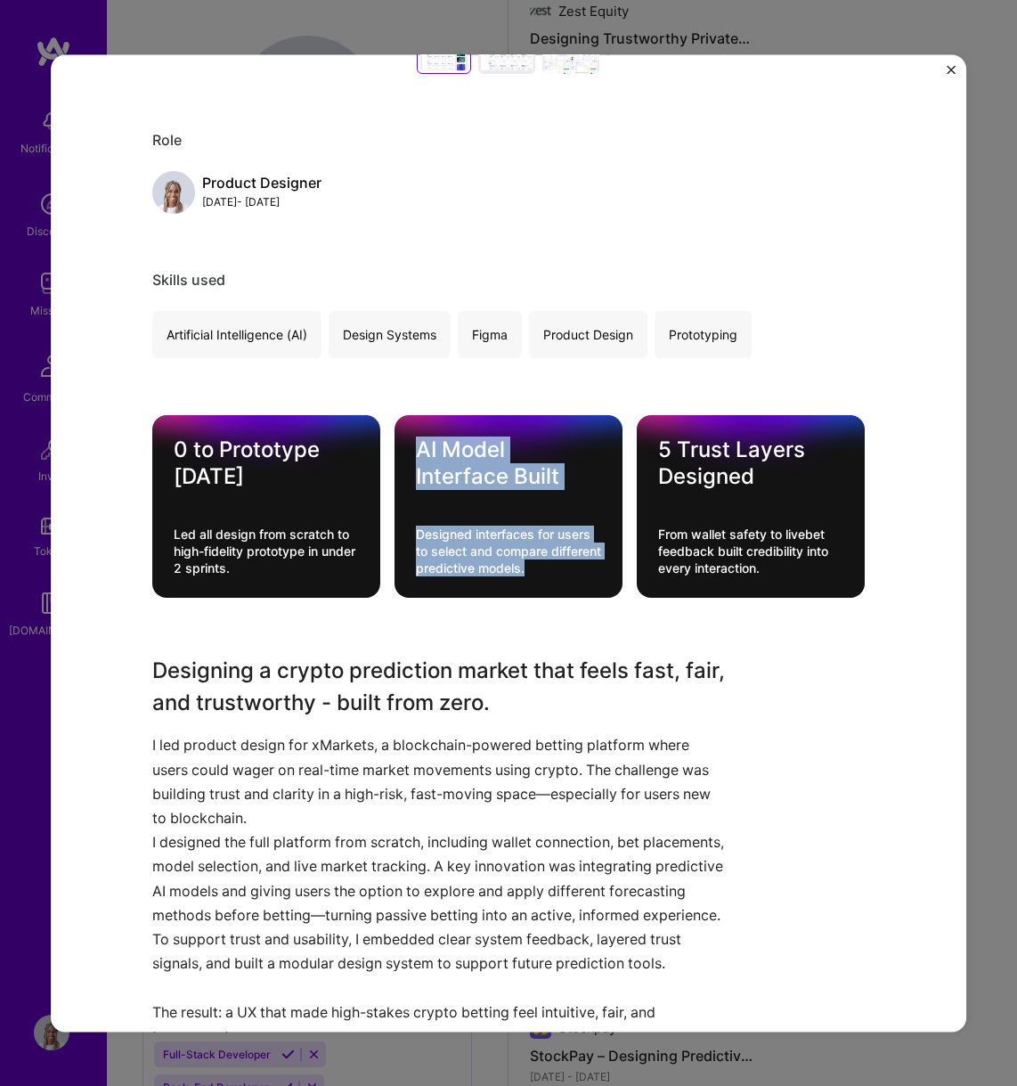
drag, startPoint x: 415, startPoint y: 442, endPoint x: 615, endPoint y: 579, distance: 242.2
click at [615, 579] on div "AI Model Interface Built Designed interfaces for users to select and compare di…" at bounding box center [509, 507] width 228 height 183
copy div "AI Model Interface Built Designed interfaces for users to select and compare di…"
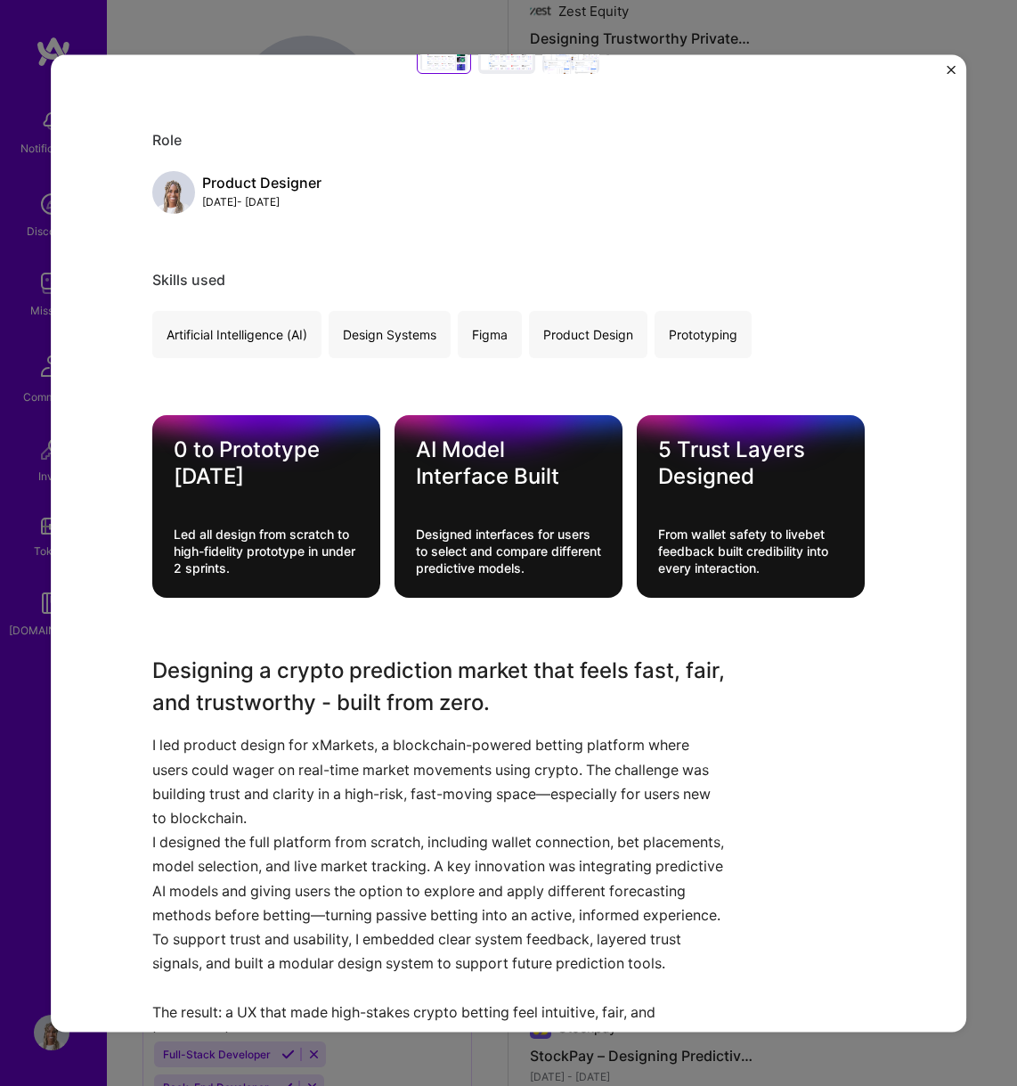
click at [368, 687] on h3 "Designing a crypto prediction market that feels fast, fair, and trustworthy - b…" at bounding box center [441, 688] width 579 height 64
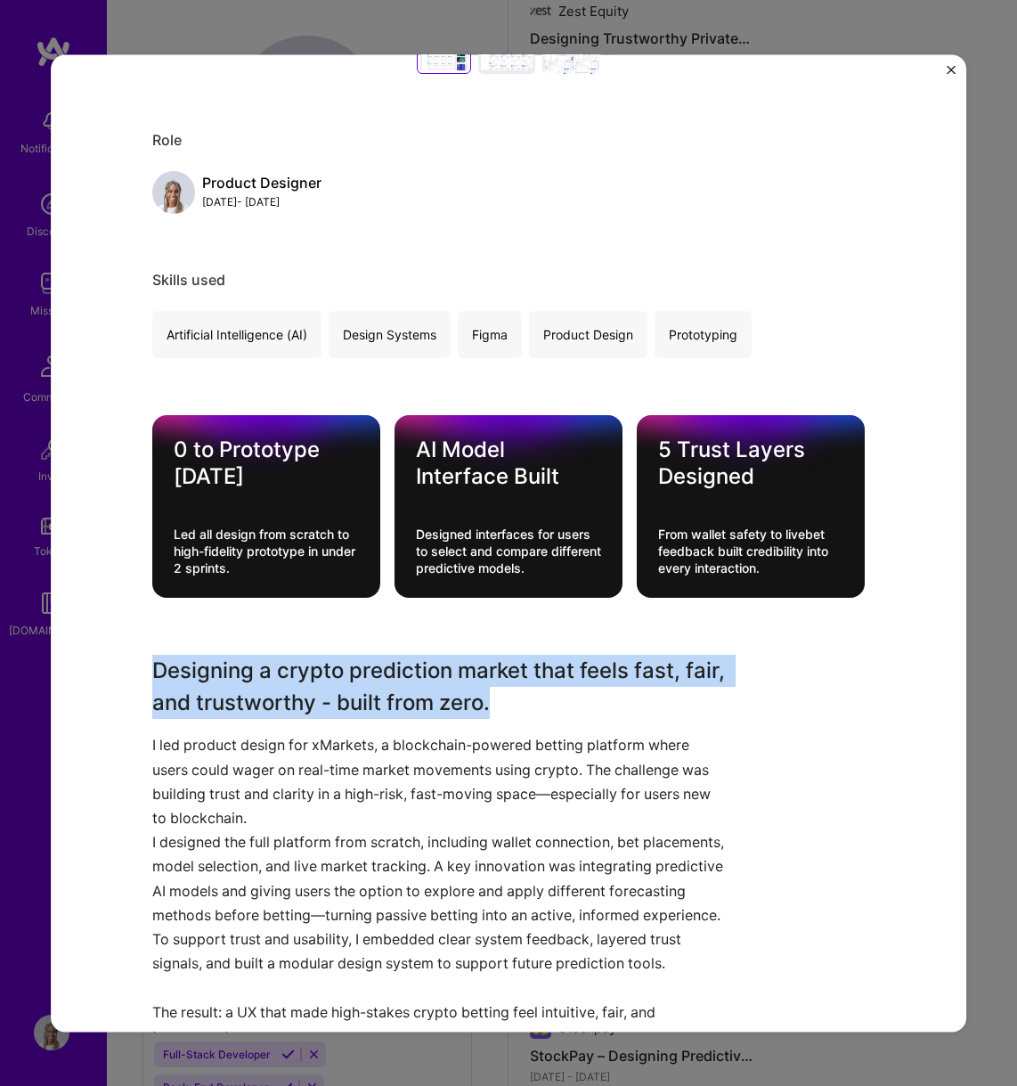
drag, startPoint x: 555, startPoint y: 692, endPoint x: 155, endPoint y: 671, distance: 400.6
click at [155, 671] on h3 "Designing a crypto prediction market that feels fast, fair, and trustworthy - b…" at bounding box center [441, 688] width 579 height 64
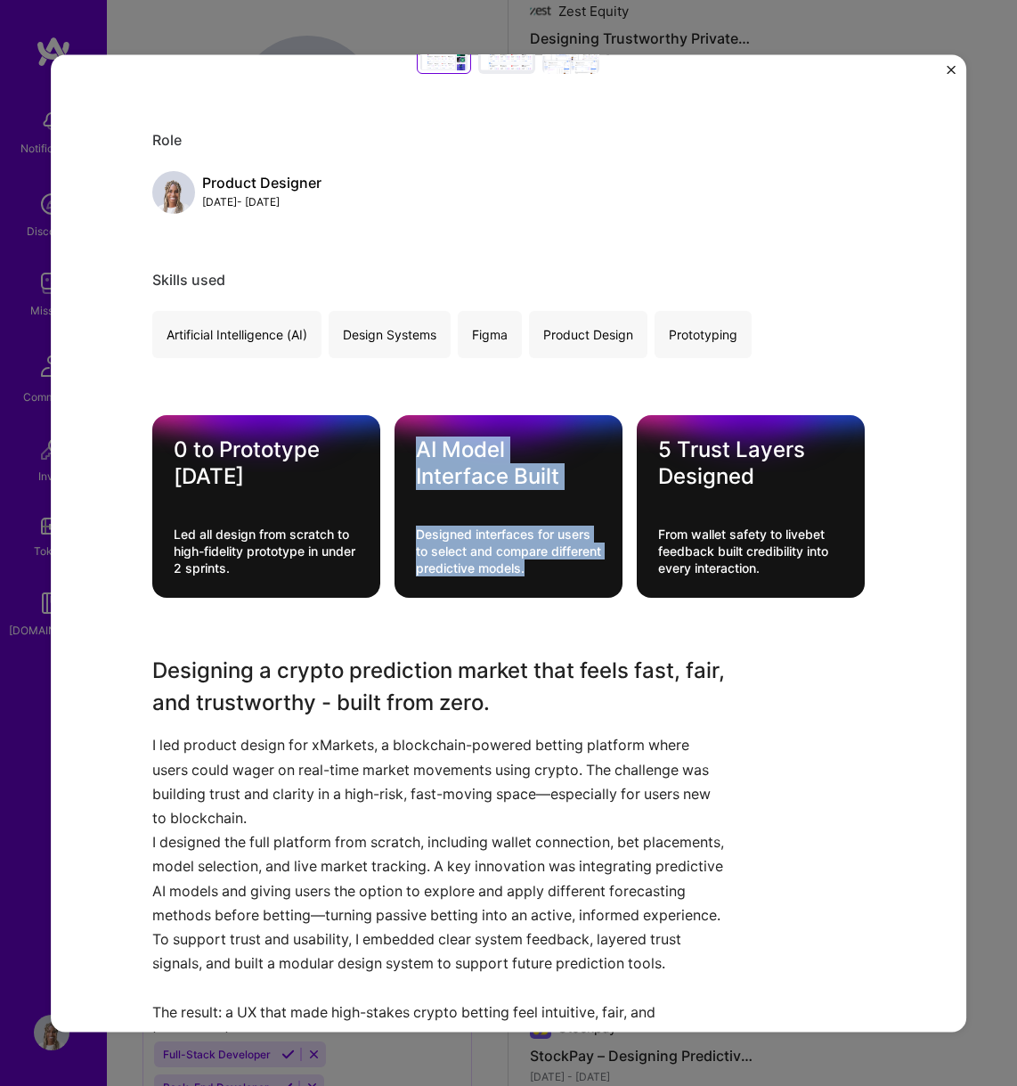
drag, startPoint x: 418, startPoint y: 444, endPoint x: 622, endPoint y: 568, distance: 239.1
click at [624, 569] on div "0 to Prototype [DATE] Led all design from scratch to high-fidelity prototype in…" at bounding box center [508, 507] width 713 height 183
